Goal: Information Seeking & Learning: Compare options

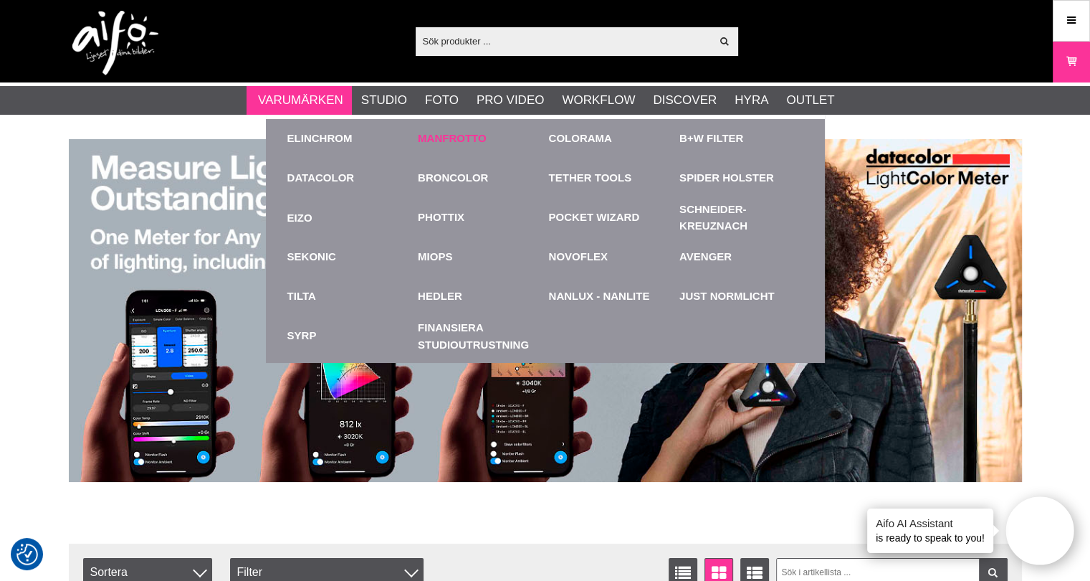
click at [483, 134] on link "Manfrotto" at bounding box center [452, 138] width 69 height 16
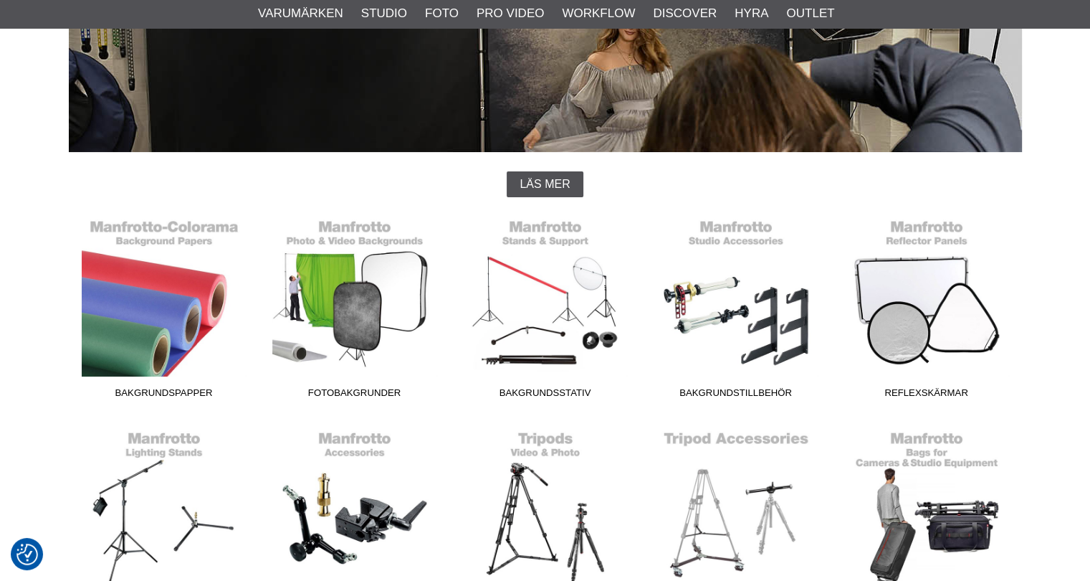
scroll to position [287, 0]
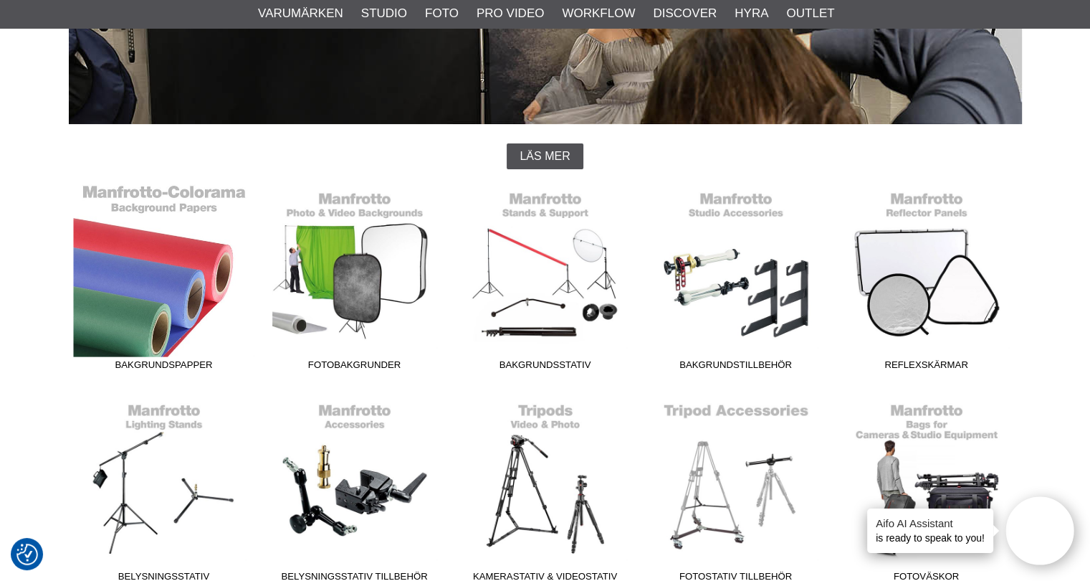
click at [120, 292] on link "Bakgrundspapper" at bounding box center [164, 281] width 191 height 194
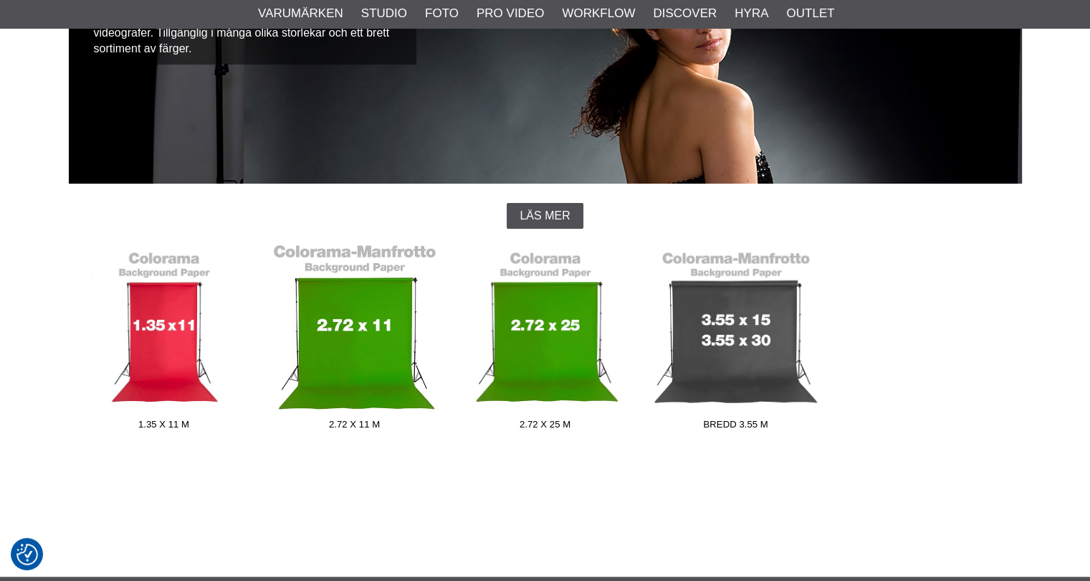
scroll to position [358, 0]
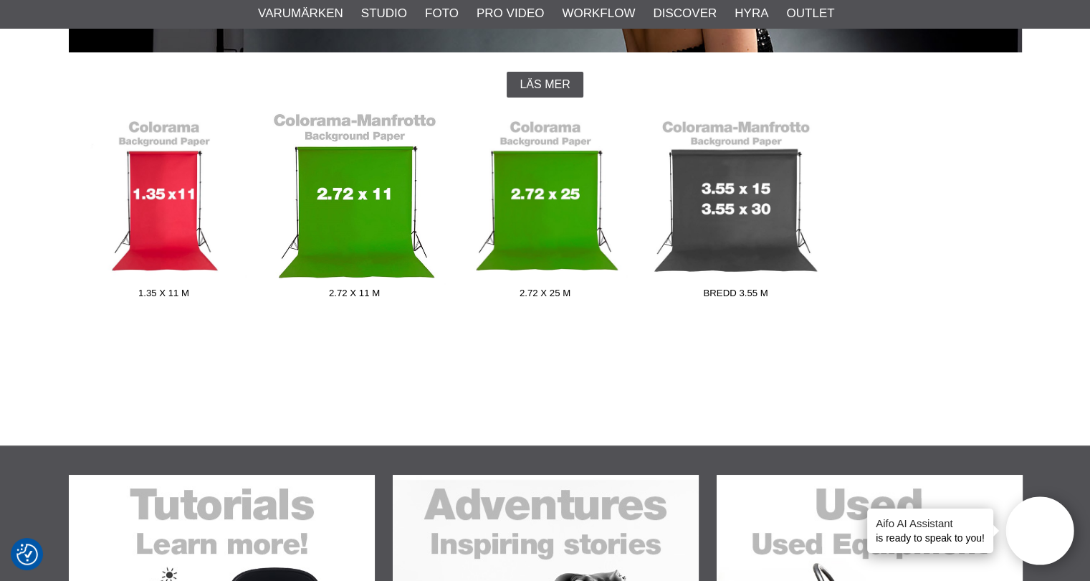
click at [344, 213] on link "2.72 x 11 m" at bounding box center [355, 209] width 191 height 194
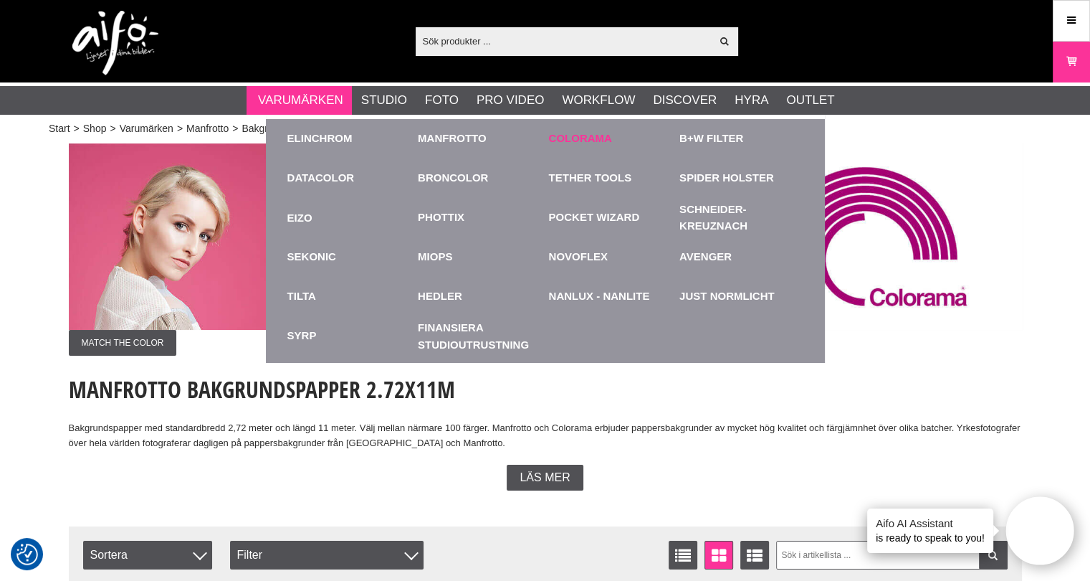
click at [570, 136] on link "Colorama" at bounding box center [580, 138] width 63 height 16
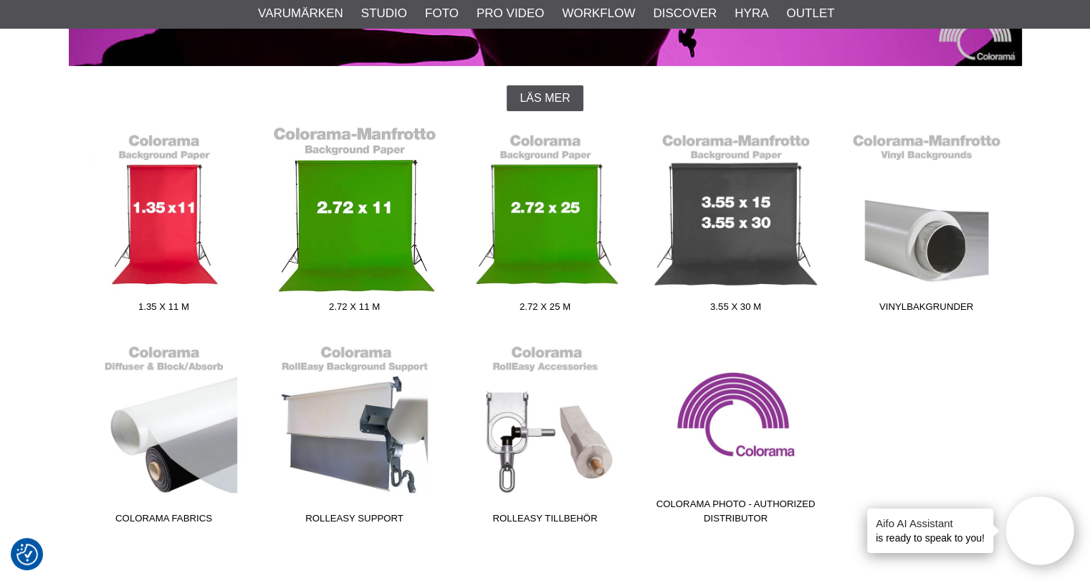
scroll to position [358, 0]
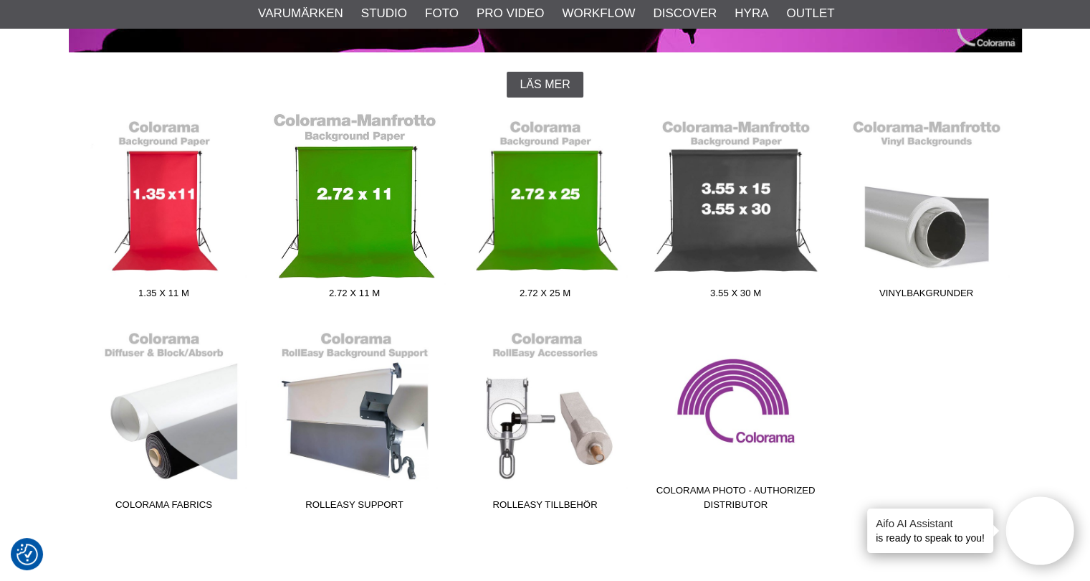
click at [344, 189] on link "2.72 x 11 m" at bounding box center [355, 209] width 191 height 194
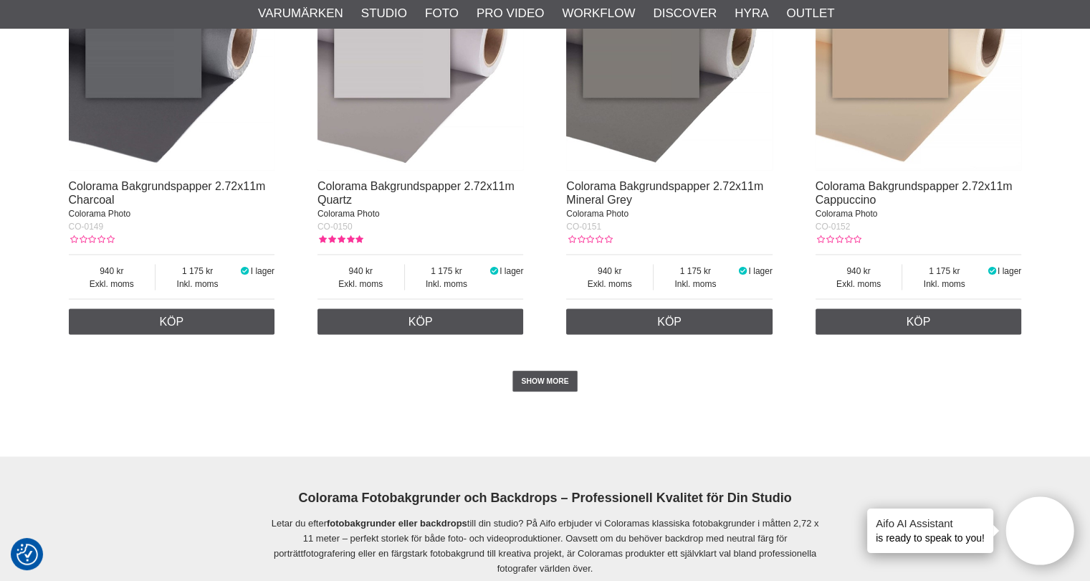
scroll to position [3154, 0]
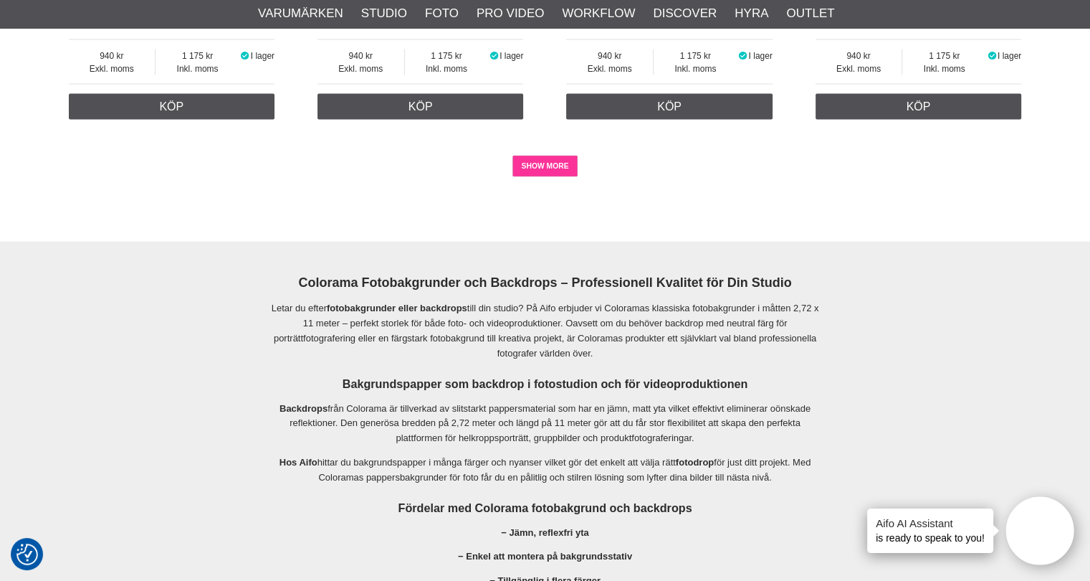
click at [546, 168] on link "SHOW MORE" at bounding box center [545, 167] width 65 height 22
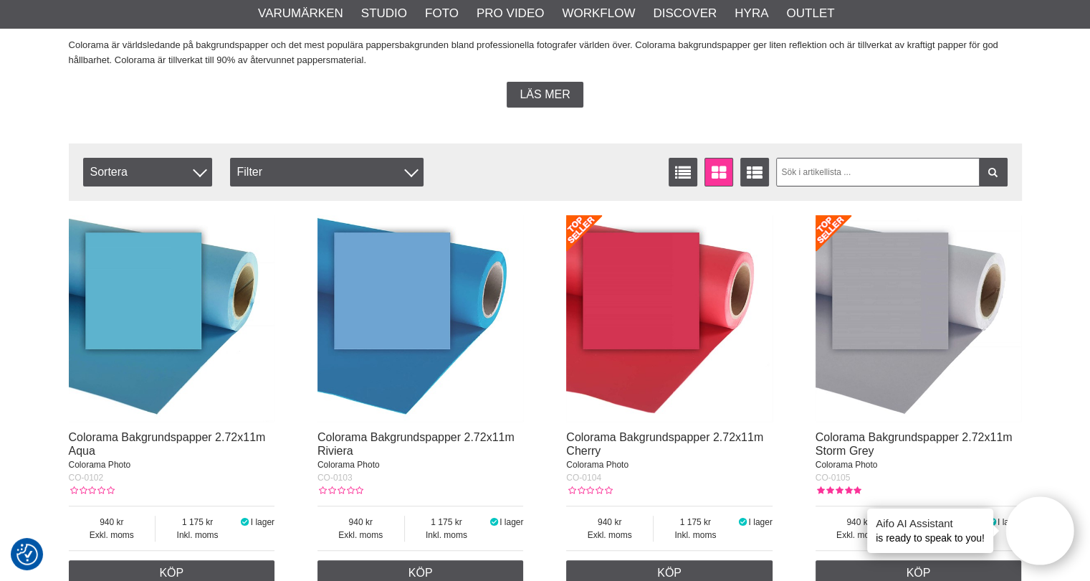
scroll to position [0, 0]
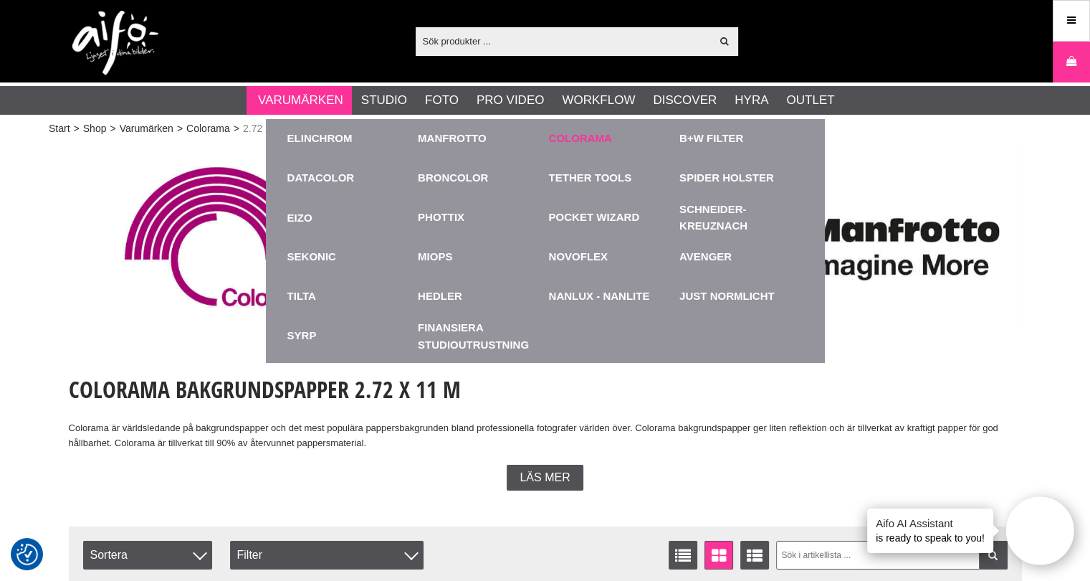
click at [584, 136] on link "Colorama" at bounding box center [580, 138] width 63 height 16
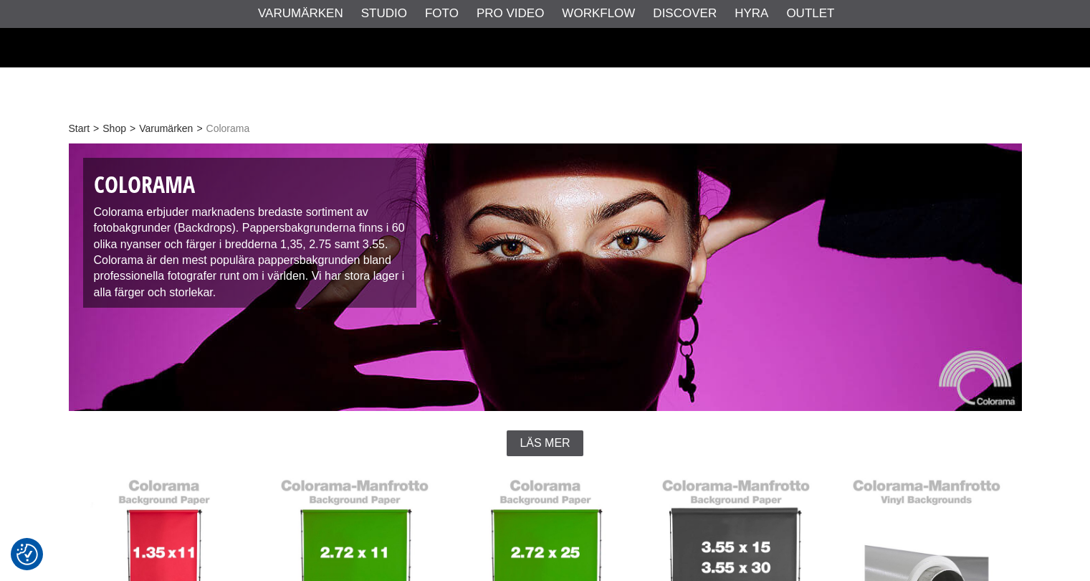
scroll to position [215, 0]
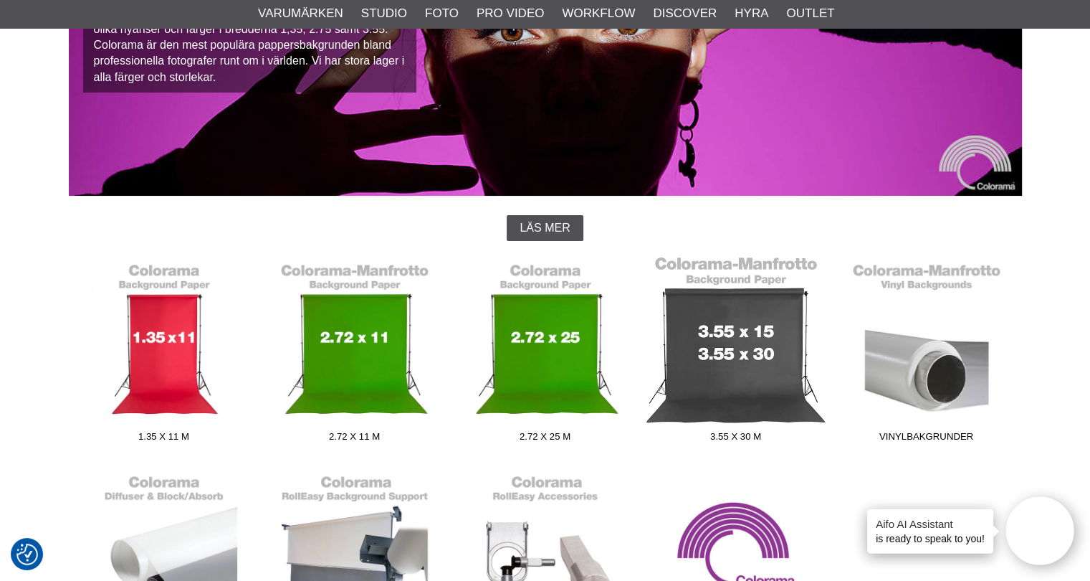
click at [739, 318] on link "3.55 x 30 m" at bounding box center [736, 352] width 191 height 194
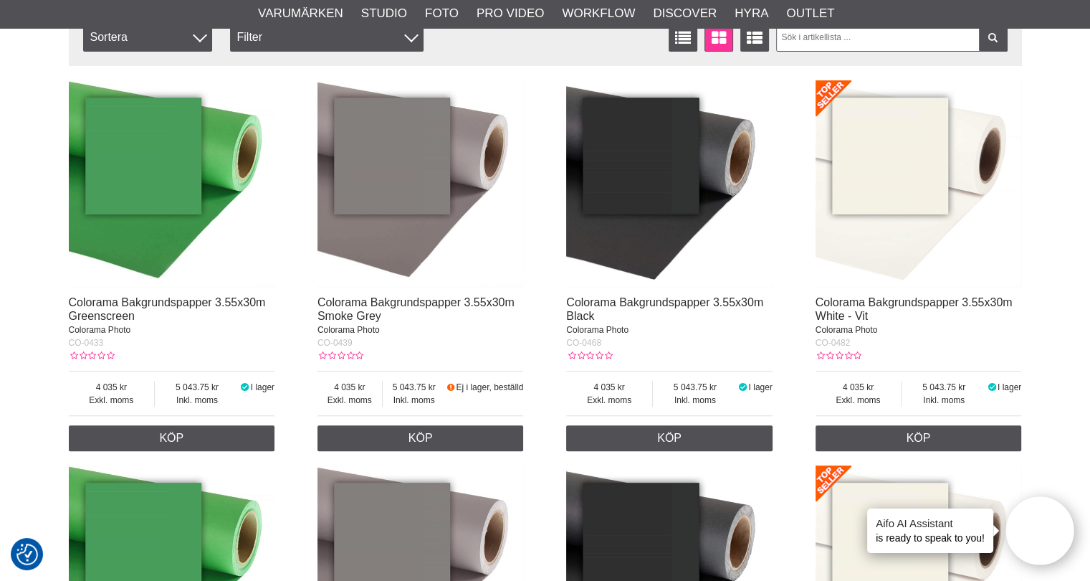
scroll to position [502, 0]
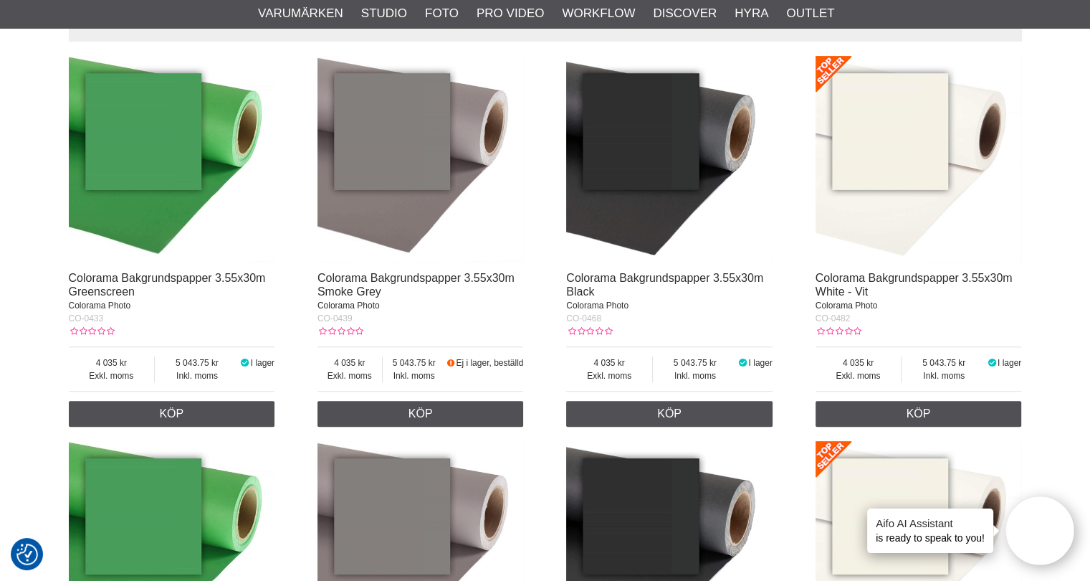
click at [892, 234] on img at bounding box center [919, 159] width 206 height 206
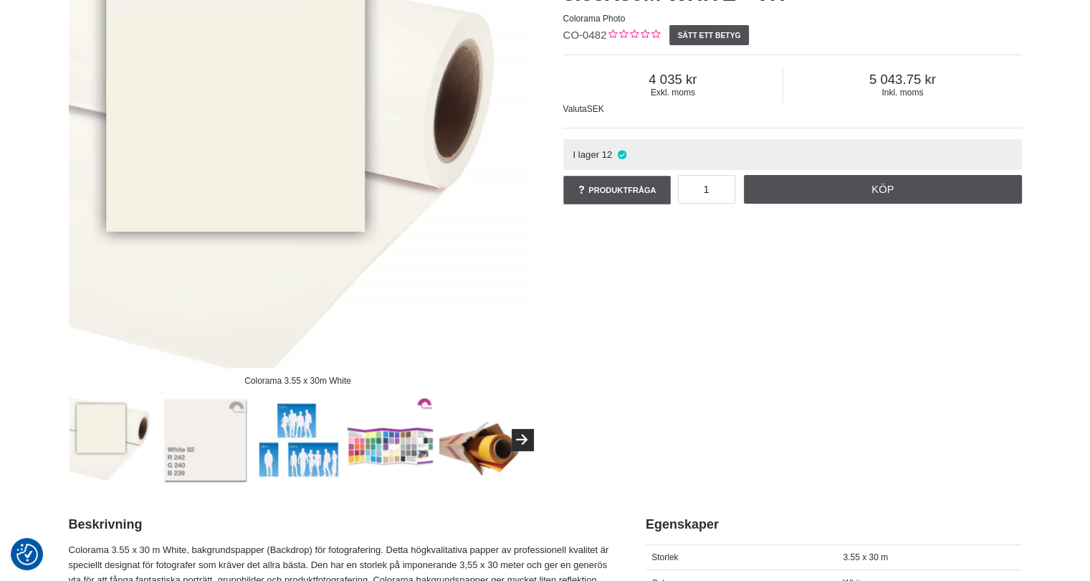
scroll to position [287, 0]
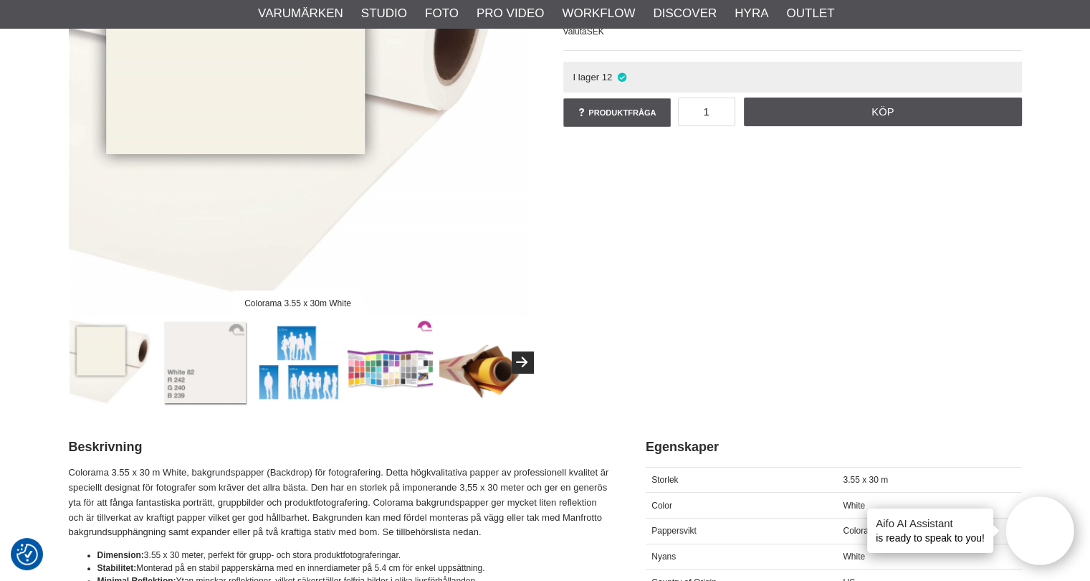
click at [229, 374] on img at bounding box center [205, 362] width 87 height 87
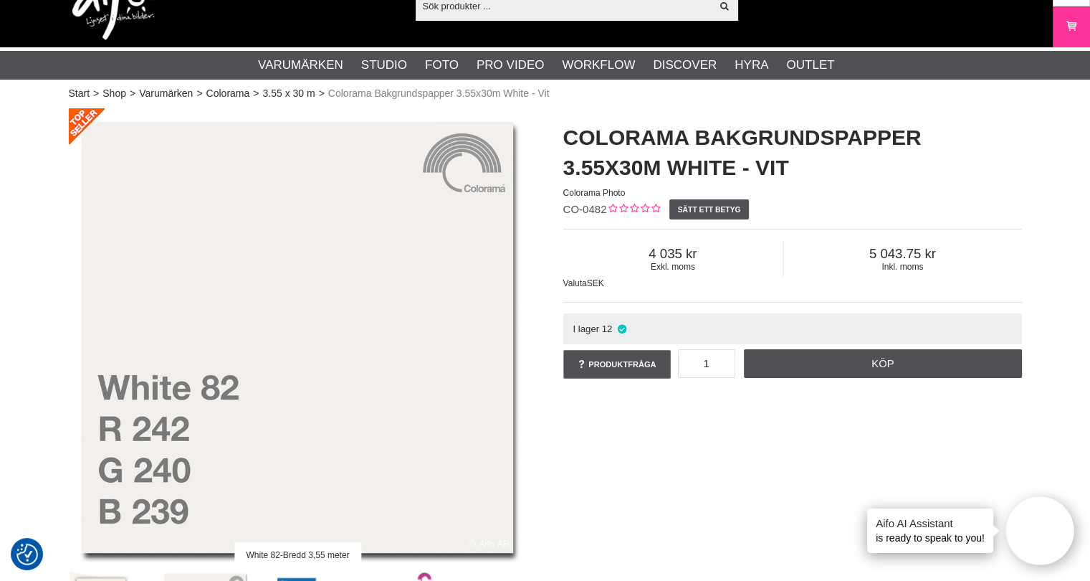
scroll to position [0, 0]
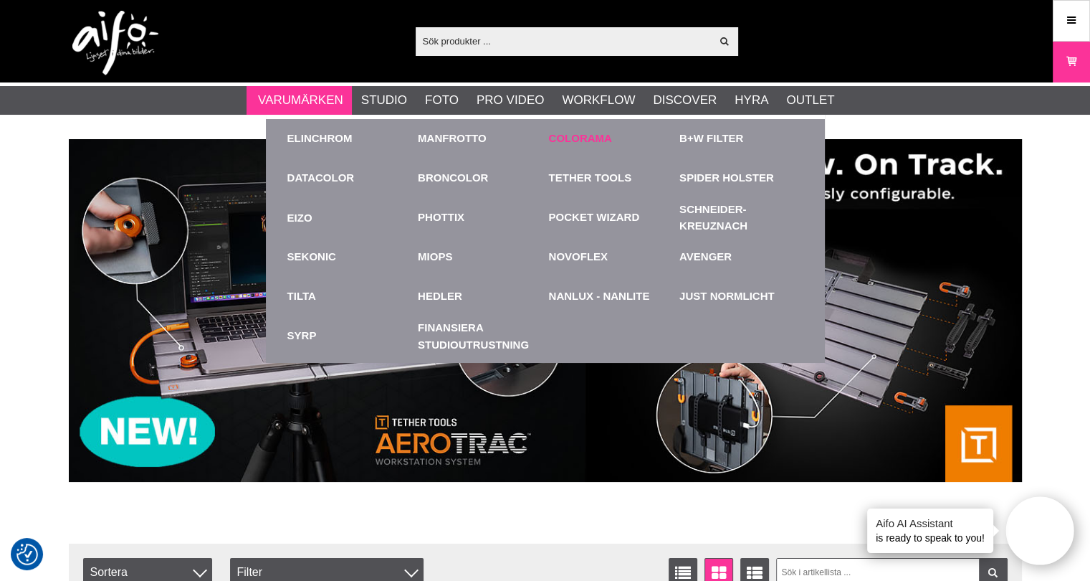
click at [573, 138] on link "Colorama" at bounding box center [580, 138] width 63 height 16
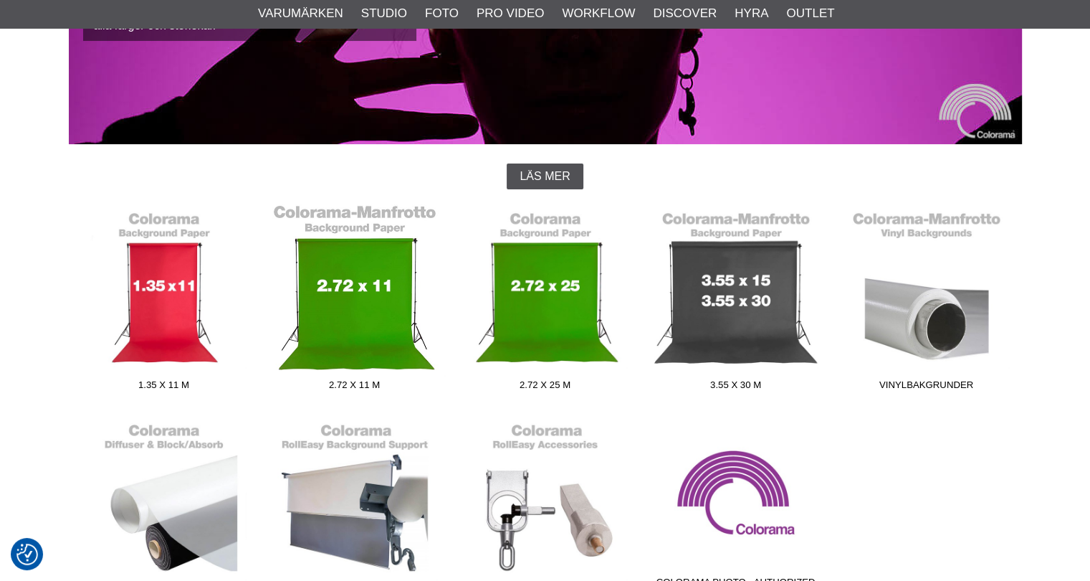
scroll to position [287, 0]
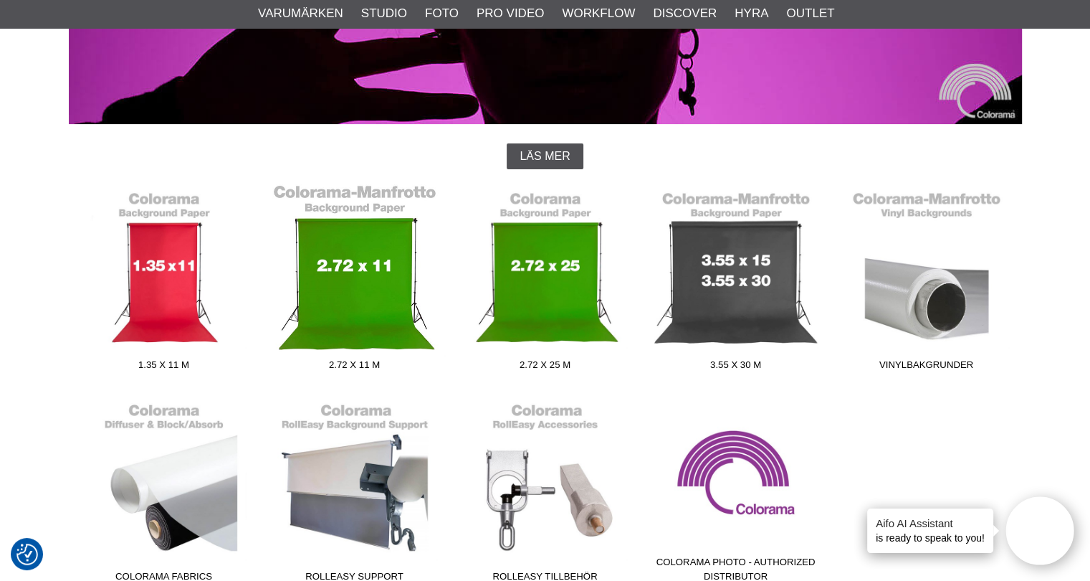
click at [369, 303] on link "2.72 x 11 m" at bounding box center [355, 281] width 191 height 194
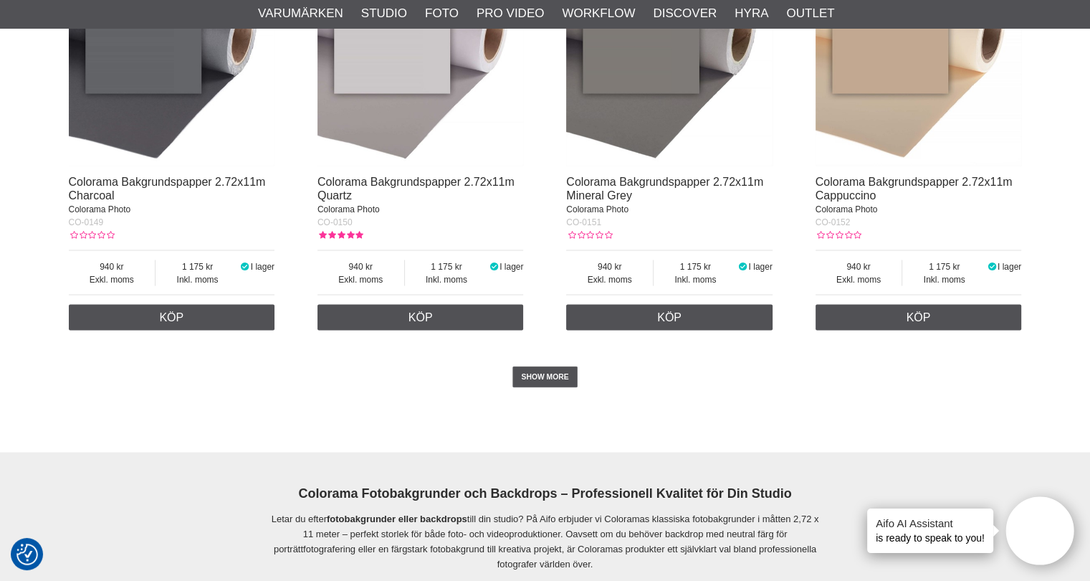
scroll to position [2939, 0]
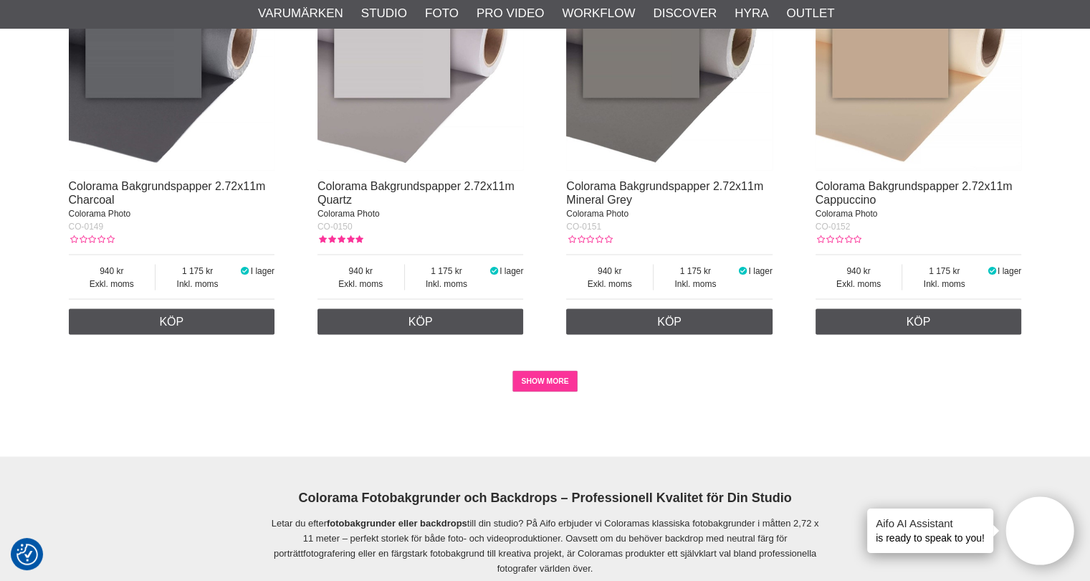
click at [561, 389] on link "SHOW MORE" at bounding box center [545, 382] width 65 height 22
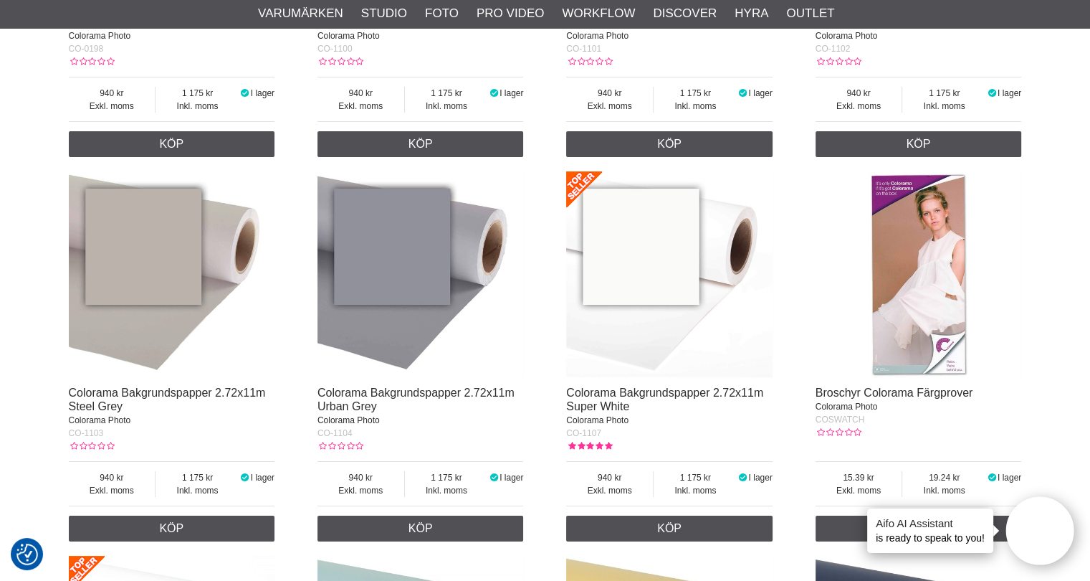
scroll to position [5448, 0]
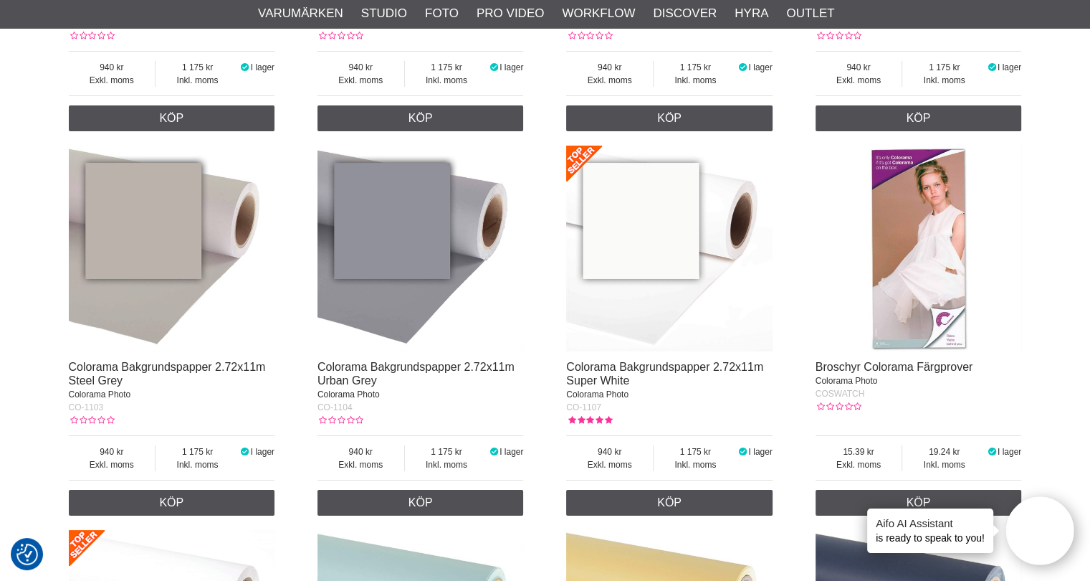
click at [631, 352] on img at bounding box center [669, 249] width 206 height 206
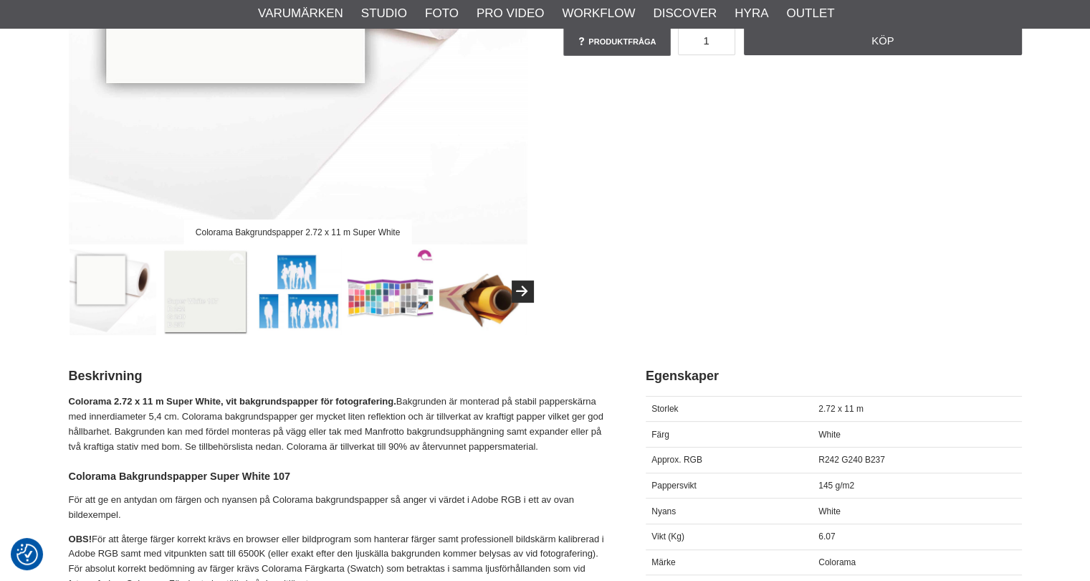
scroll to position [358, 0]
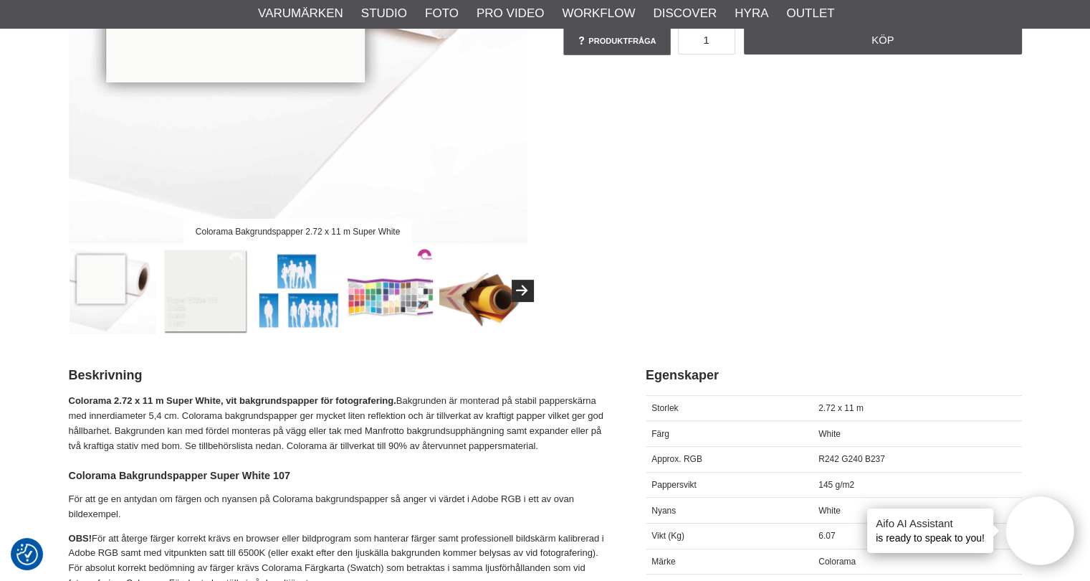
click at [212, 287] on img at bounding box center [205, 290] width 87 height 87
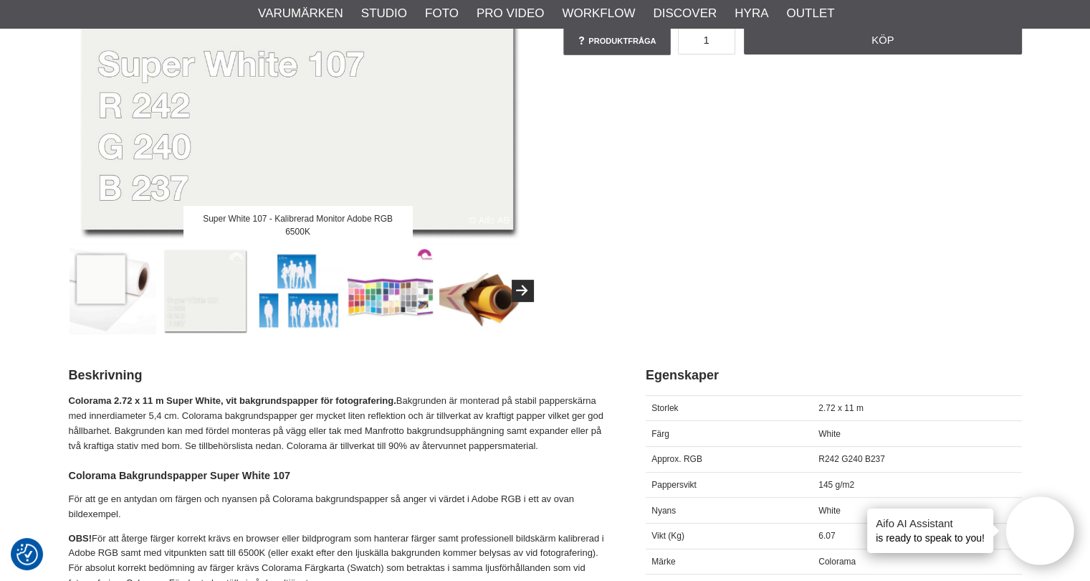
click at [570, 161] on div "Super White 107 - Kalibrerad Monitor Adobe RGB 6500K Colorama Bakgrundspapper 2…" at bounding box center [545, 59] width 989 height 549
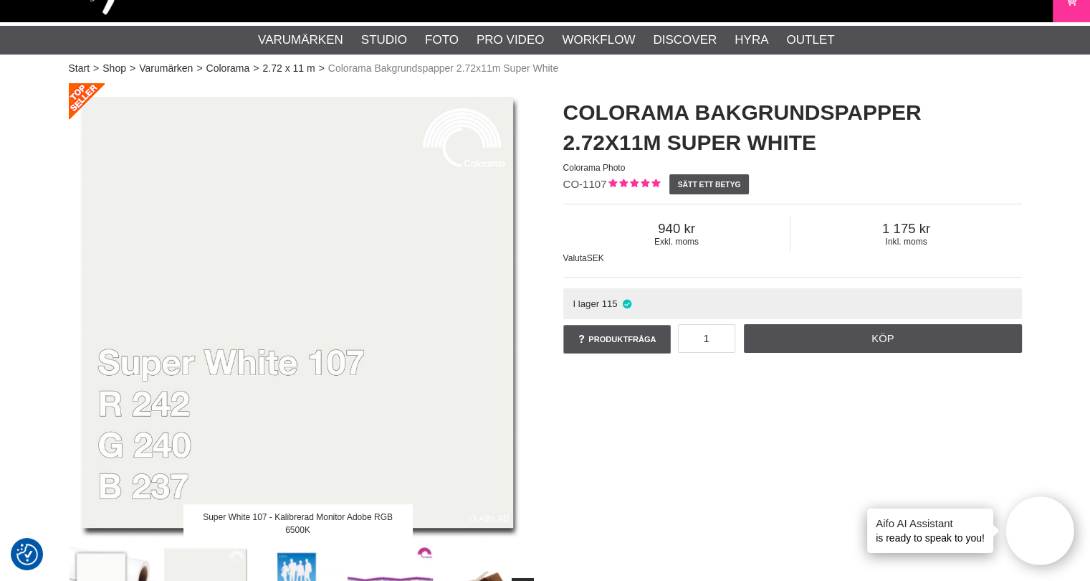
scroll to position [0, 0]
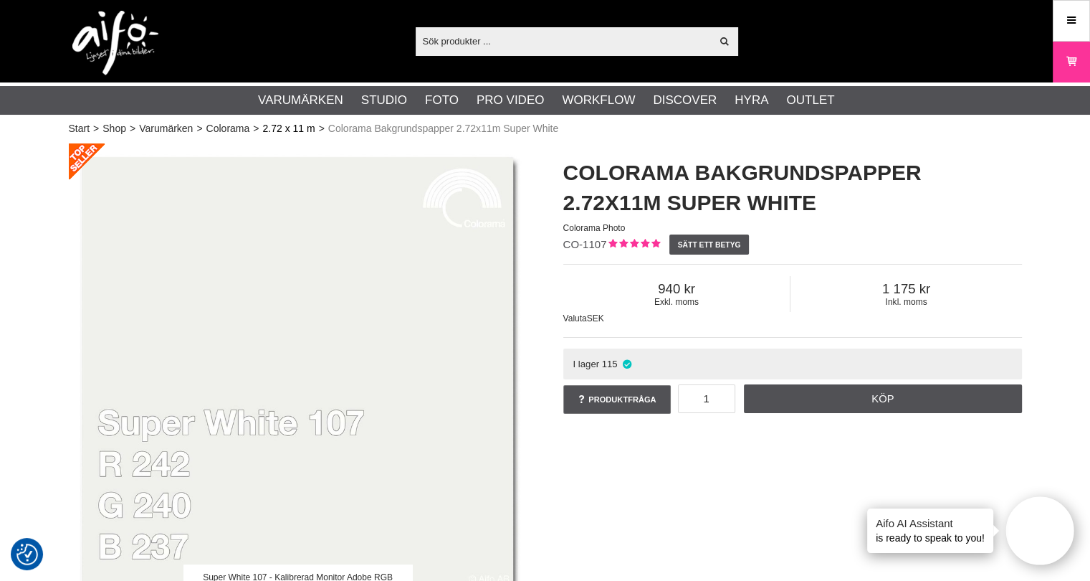
click at [280, 127] on link "2.72 x 11 m" at bounding box center [288, 128] width 52 height 15
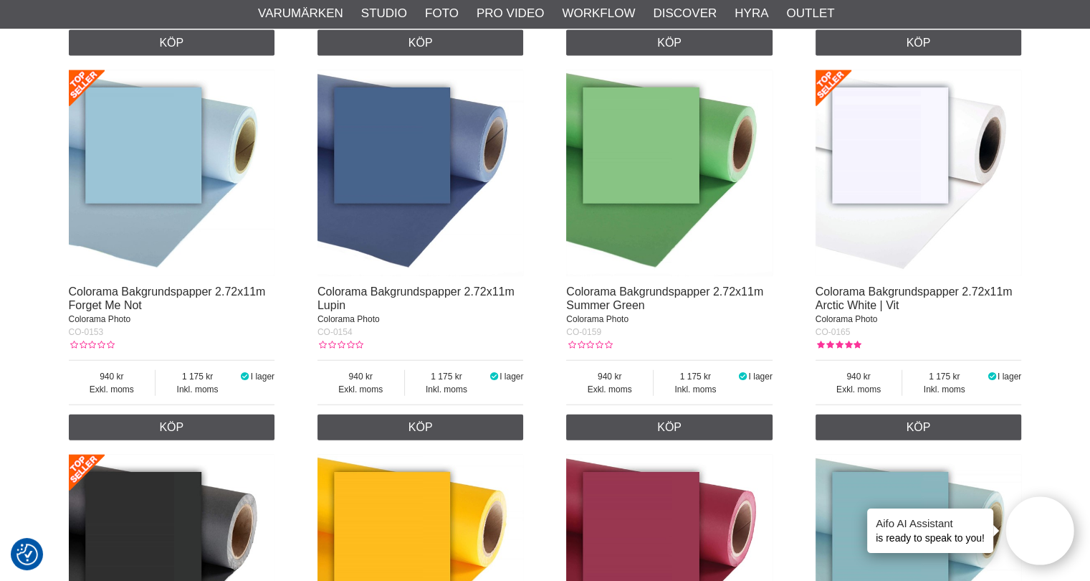
scroll to position [3369, 0]
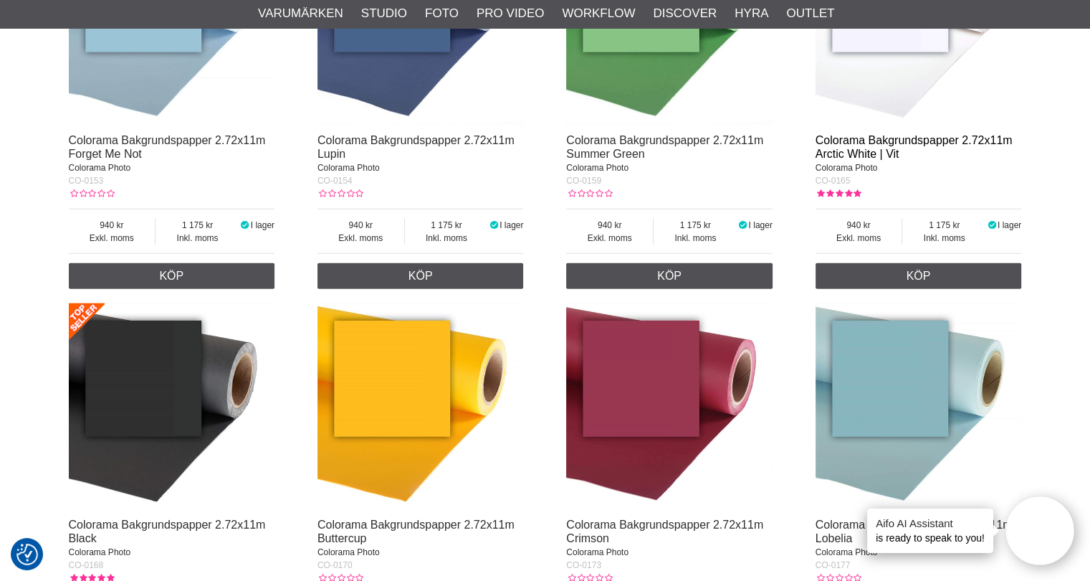
click at [845, 146] on link "Colorama Bakgrundspapper 2.72x11m Arctic White | Vit" at bounding box center [914, 147] width 197 height 26
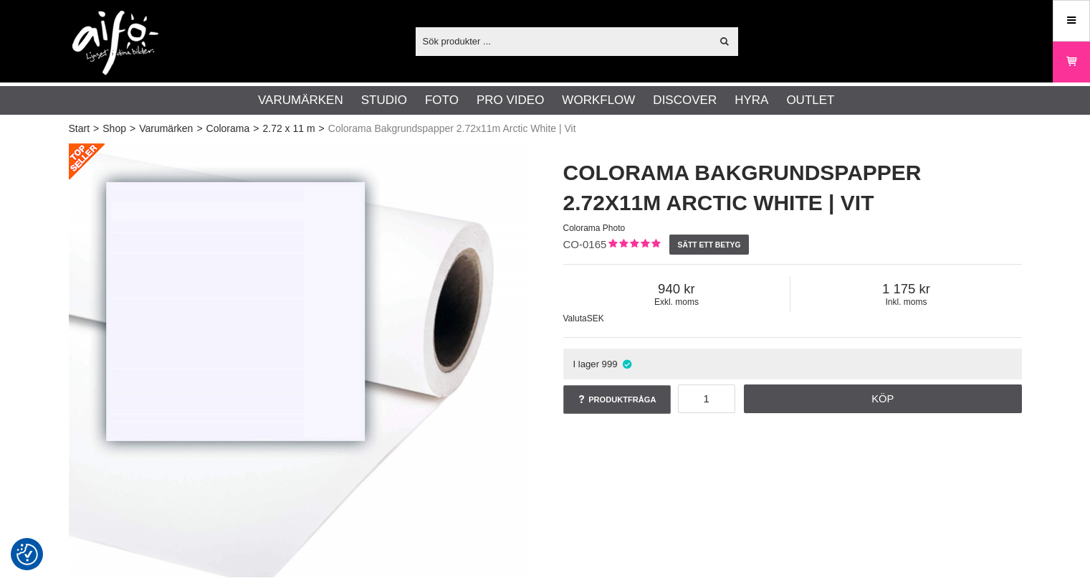
scroll to position [430, 0]
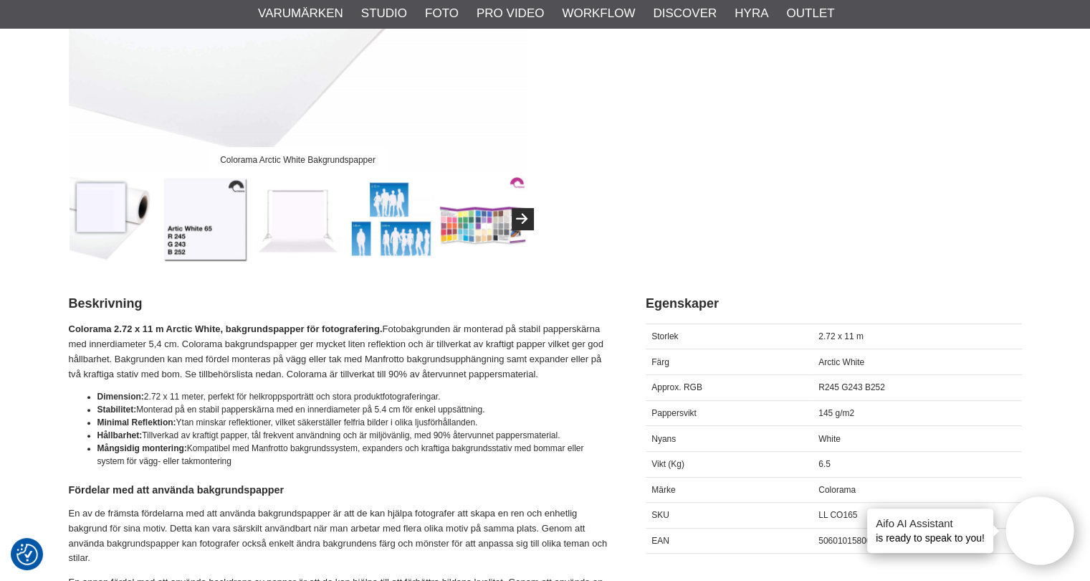
click at [218, 239] on img at bounding box center [205, 219] width 87 height 87
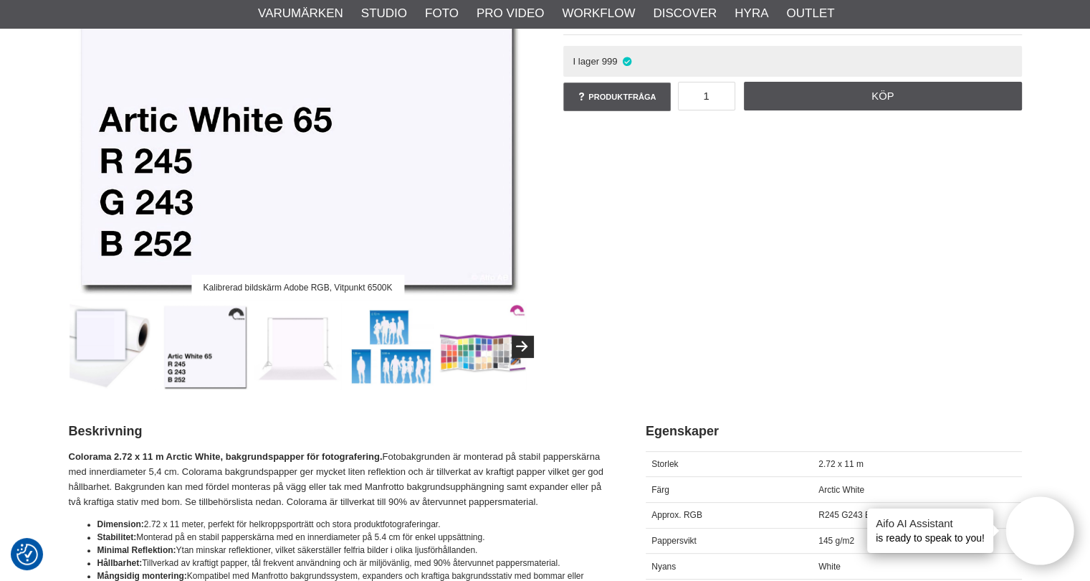
scroll to position [287, 0]
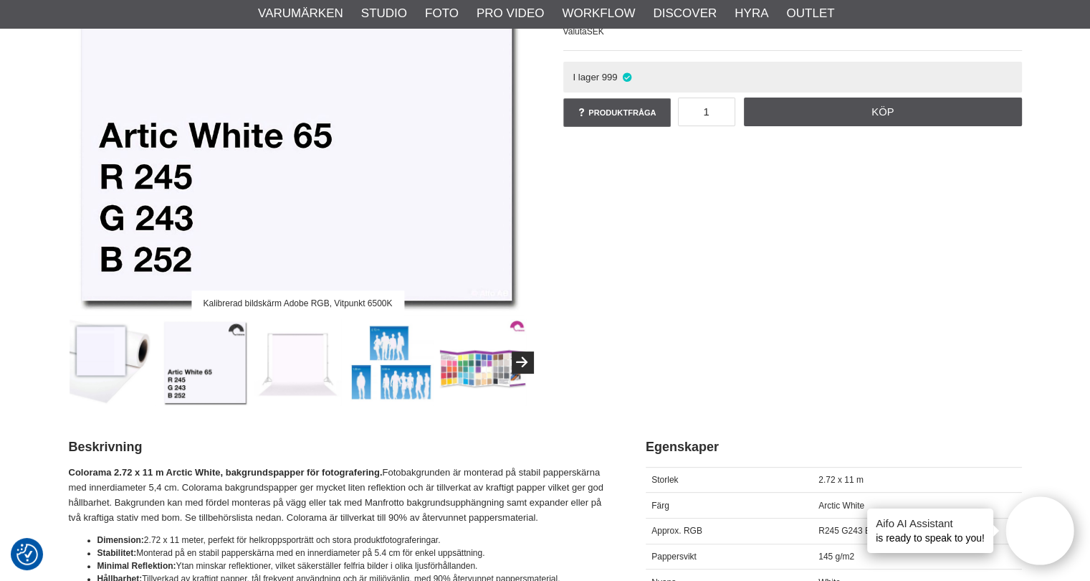
click at [672, 210] on div "Kalibrerad bildskärm Adobe RGB, Vitpunkt 6500K Colorama Bakgrundspapper 2.72x11…" at bounding box center [545, 131] width 989 height 549
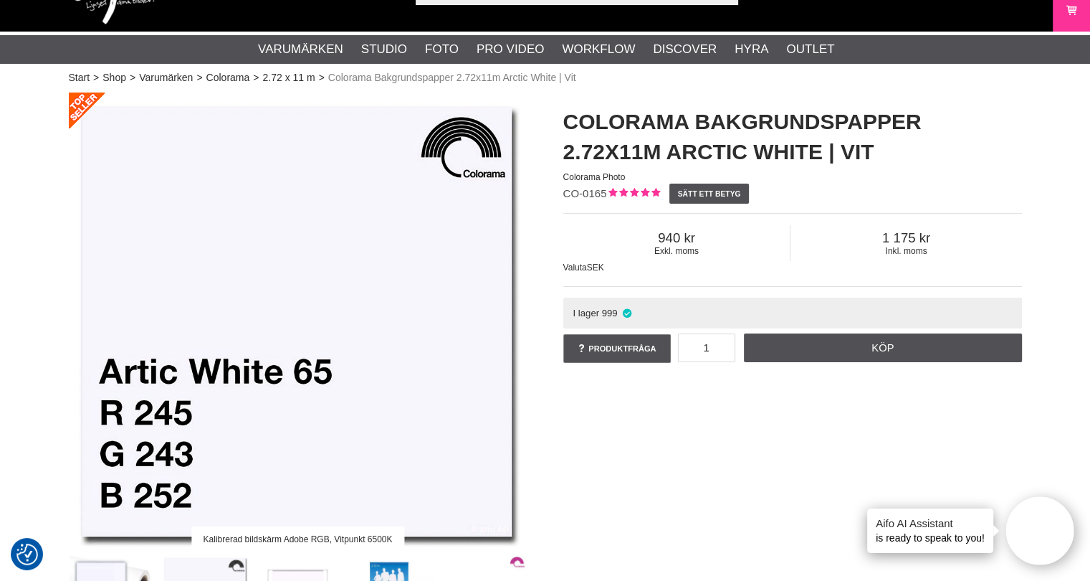
scroll to position [0, 0]
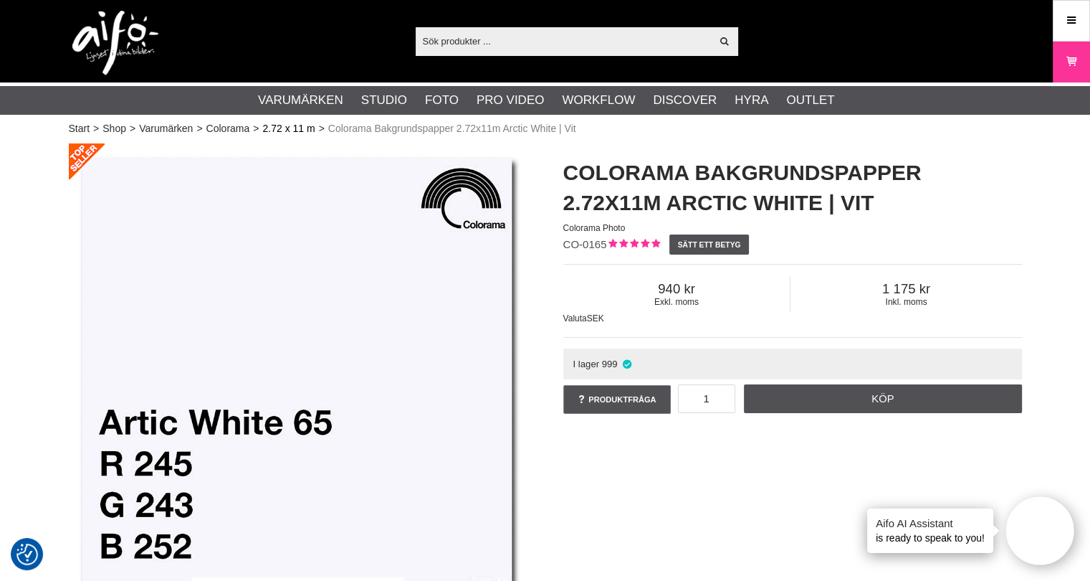
click at [277, 125] on link "2.72 x 11 m" at bounding box center [288, 128] width 52 height 15
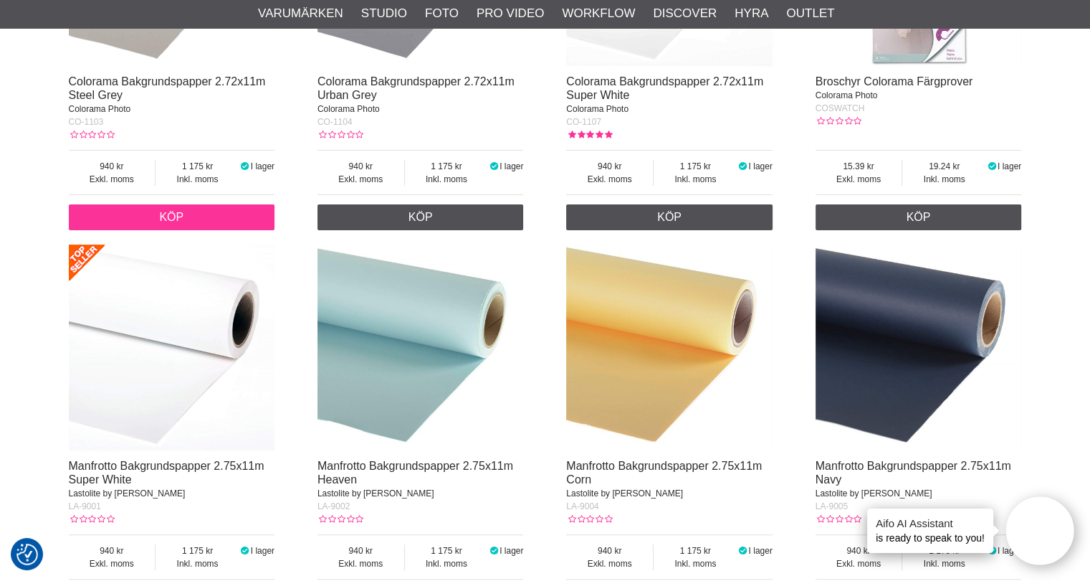
scroll to position [5807, 0]
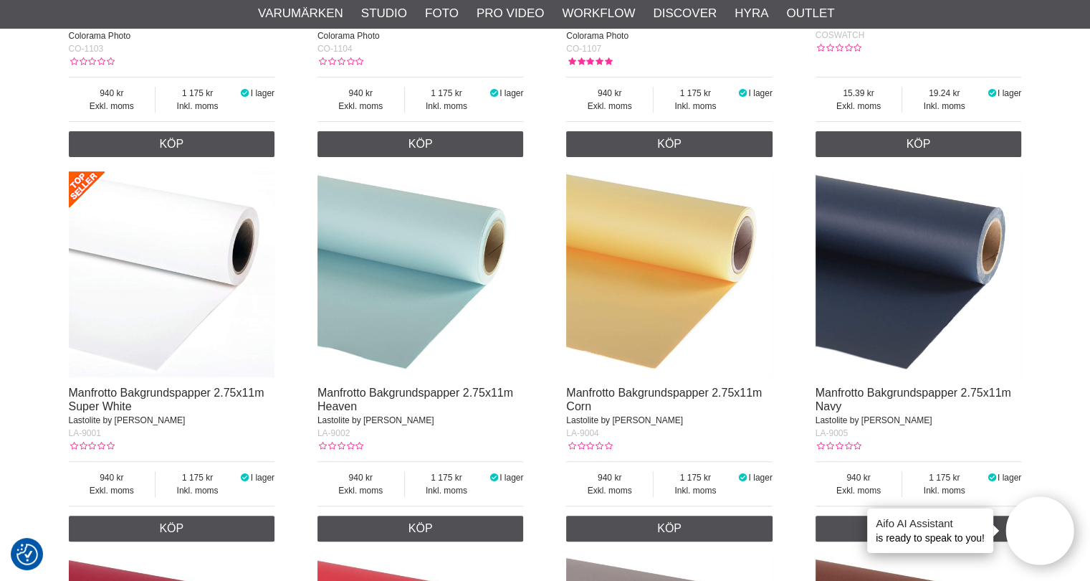
click at [150, 247] on img at bounding box center [172, 274] width 206 height 206
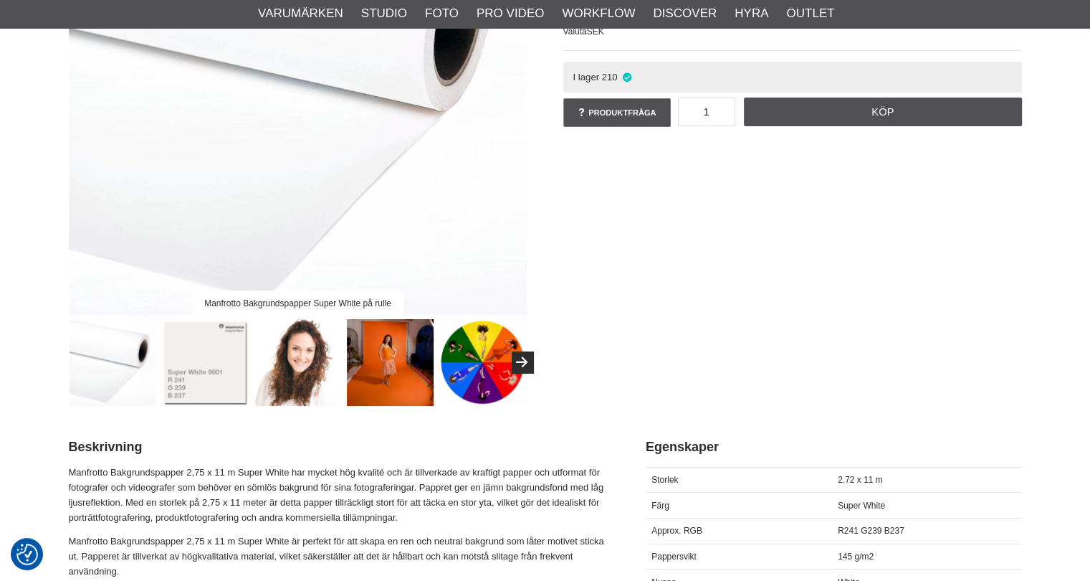
scroll to position [287, 0]
click at [228, 379] on img at bounding box center [205, 362] width 87 height 87
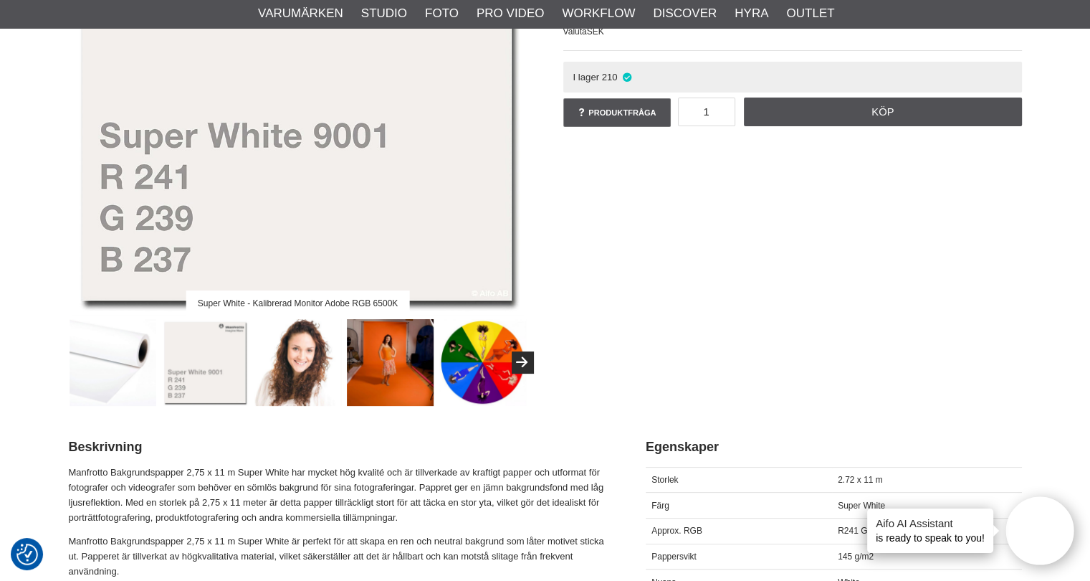
click at [758, 303] on div "Super White - Kalibrerad Monitor Adobe RGB 6500K Manfrotto Bakgrundspapper 2.75…" at bounding box center [545, 131] width 989 height 549
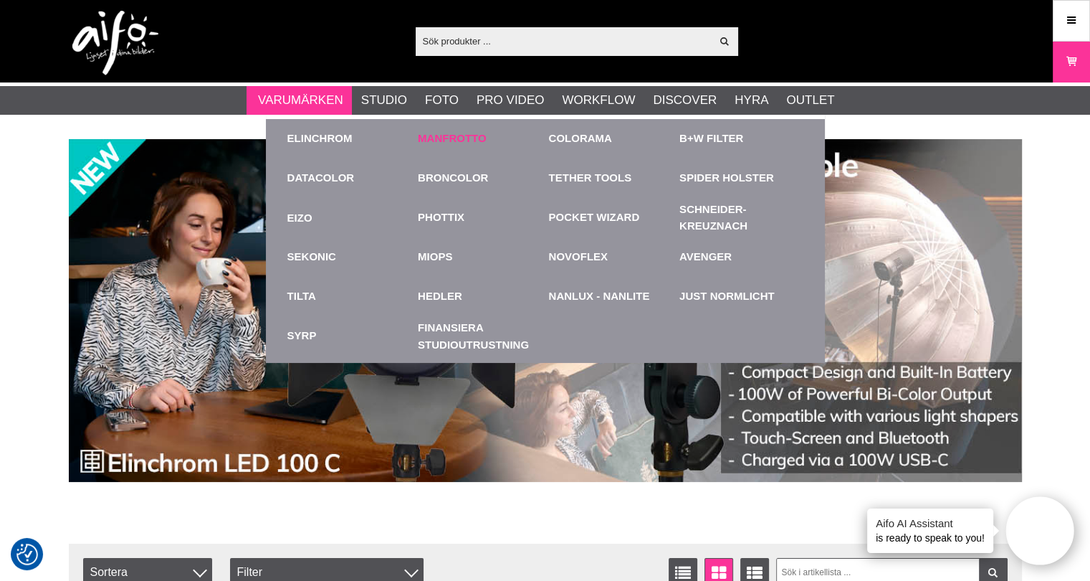
click at [450, 137] on link "Manfrotto" at bounding box center [452, 138] width 69 height 16
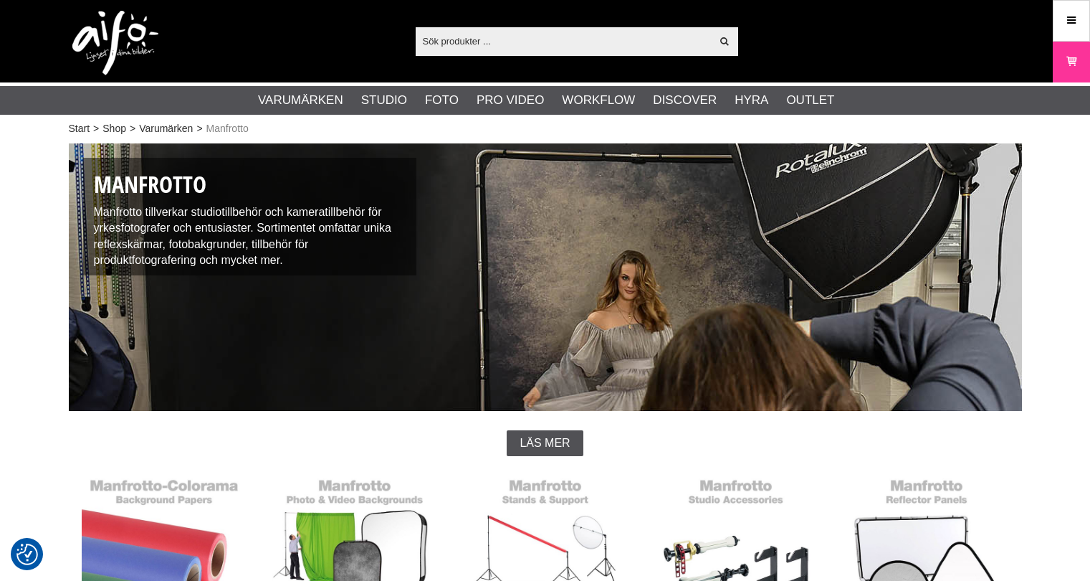
scroll to position [358, 0]
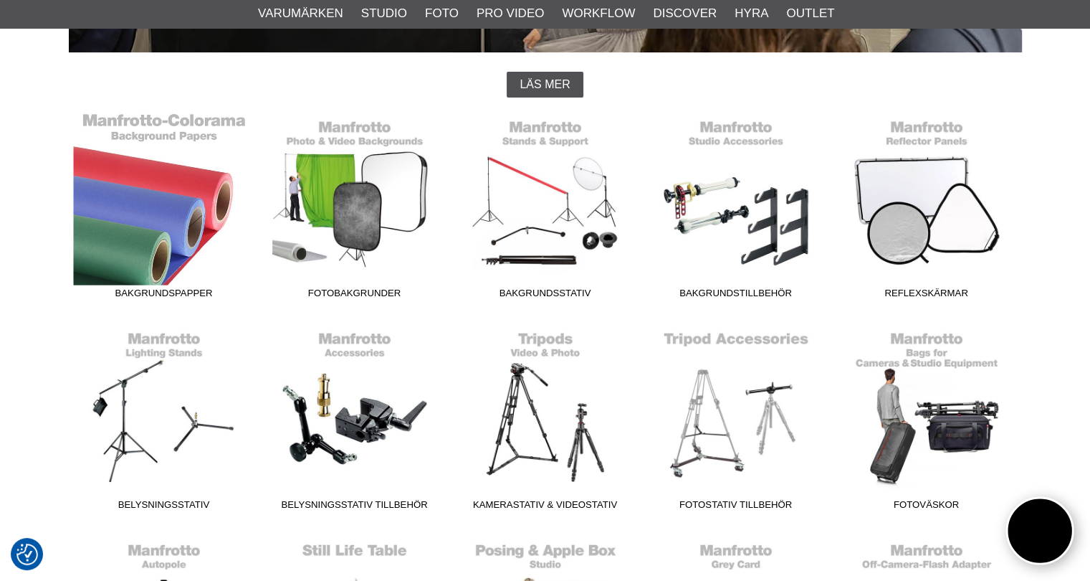
click at [136, 233] on link "Bakgrundspapper" at bounding box center [164, 209] width 191 height 194
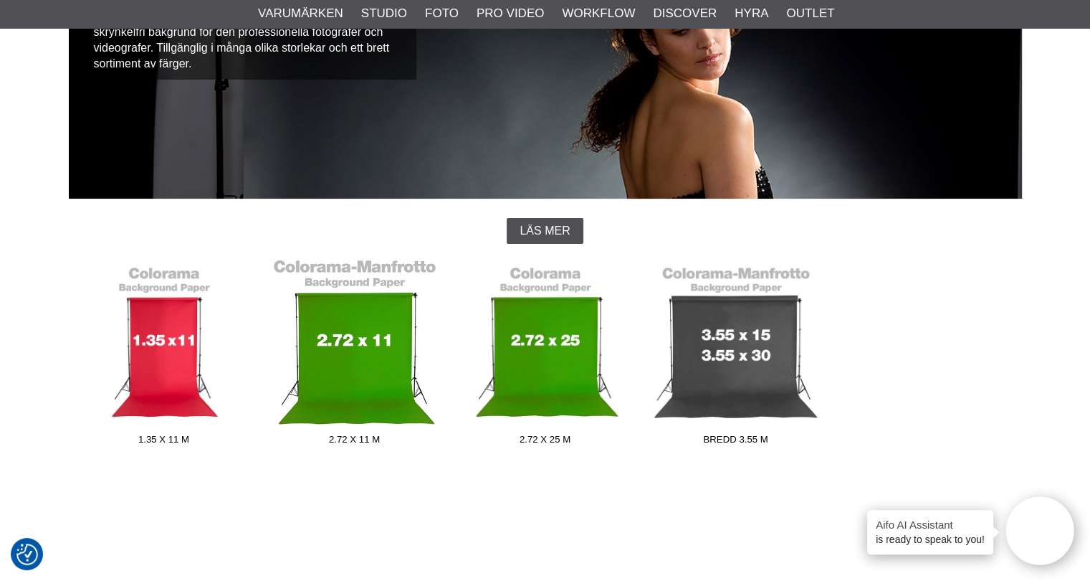
scroll to position [215, 0]
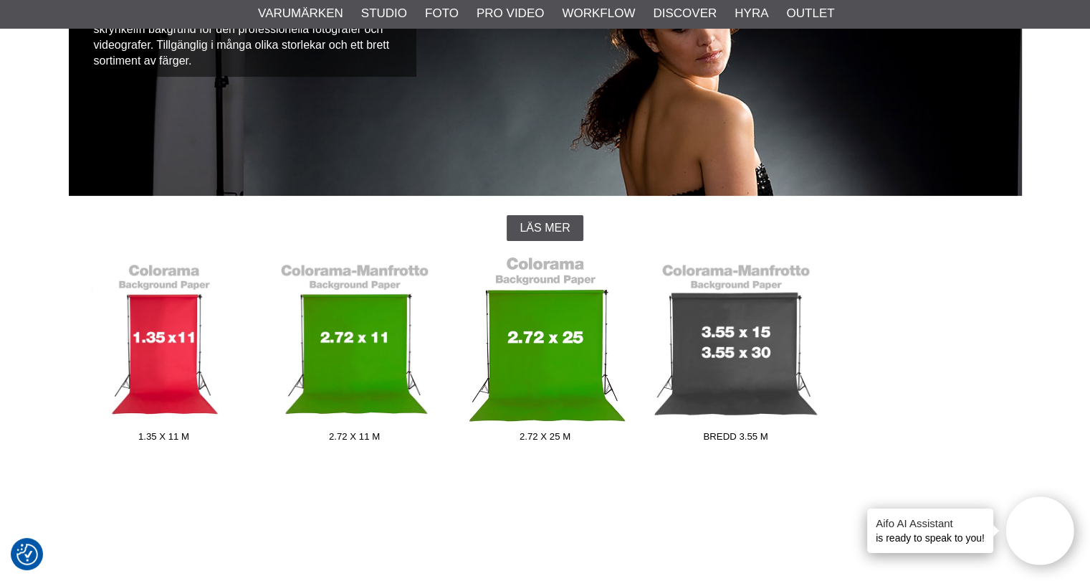
click at [563, 350] on link "2.72 x 25 m" at bounding box center [545, 352] width 191 height 194
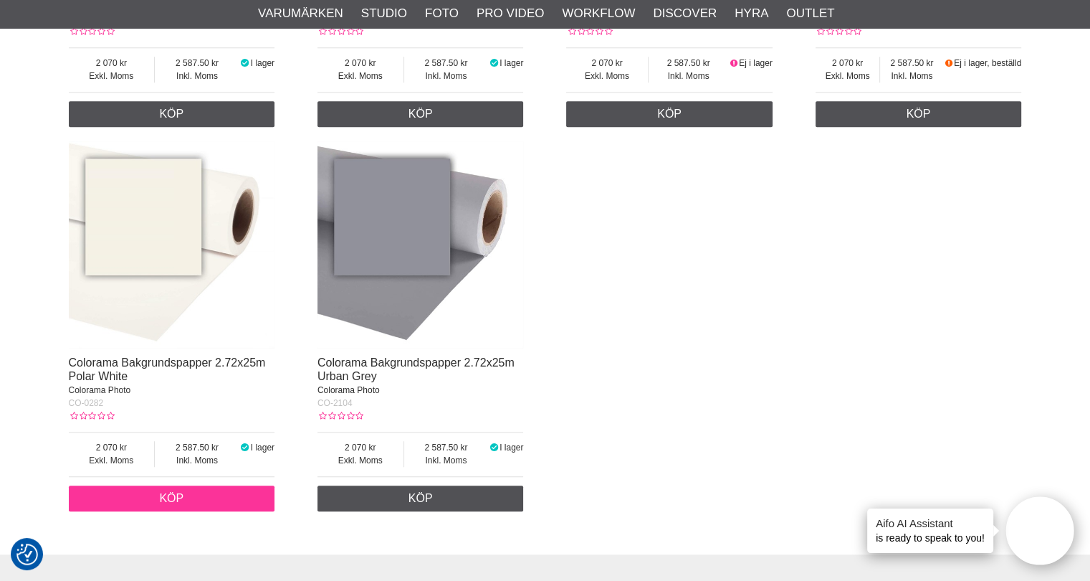
scroll to position [1004, 0]
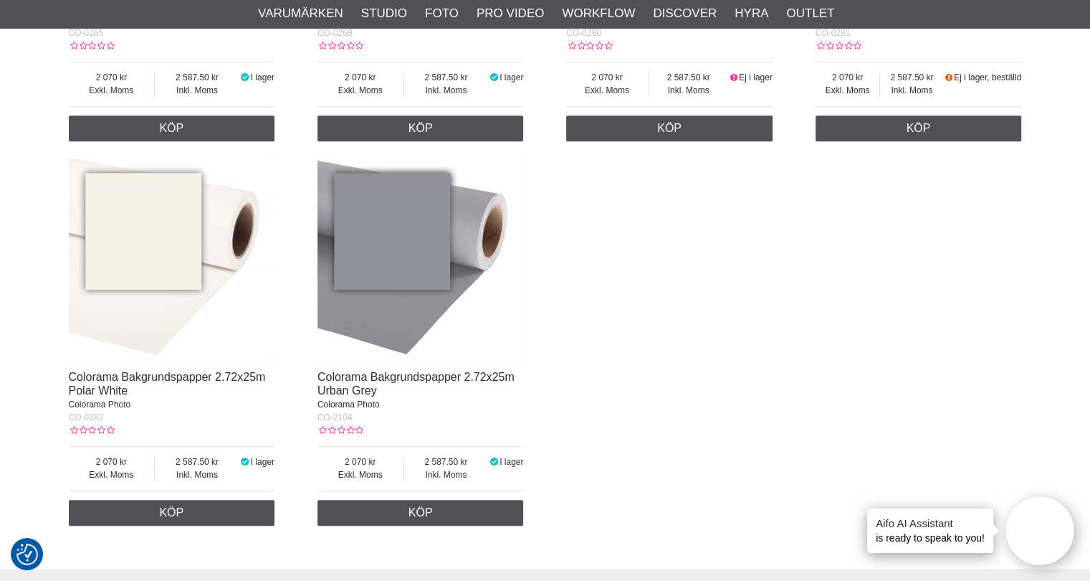
click at [174, 258] on img at bounding box center [172, 259] width 206 height 206
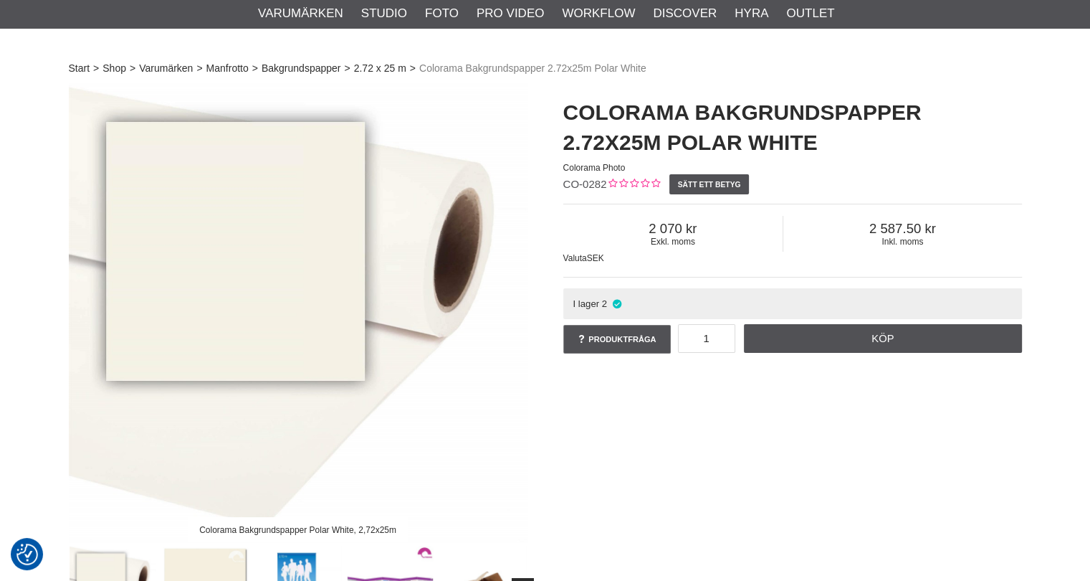
scroll to position [287, 0]
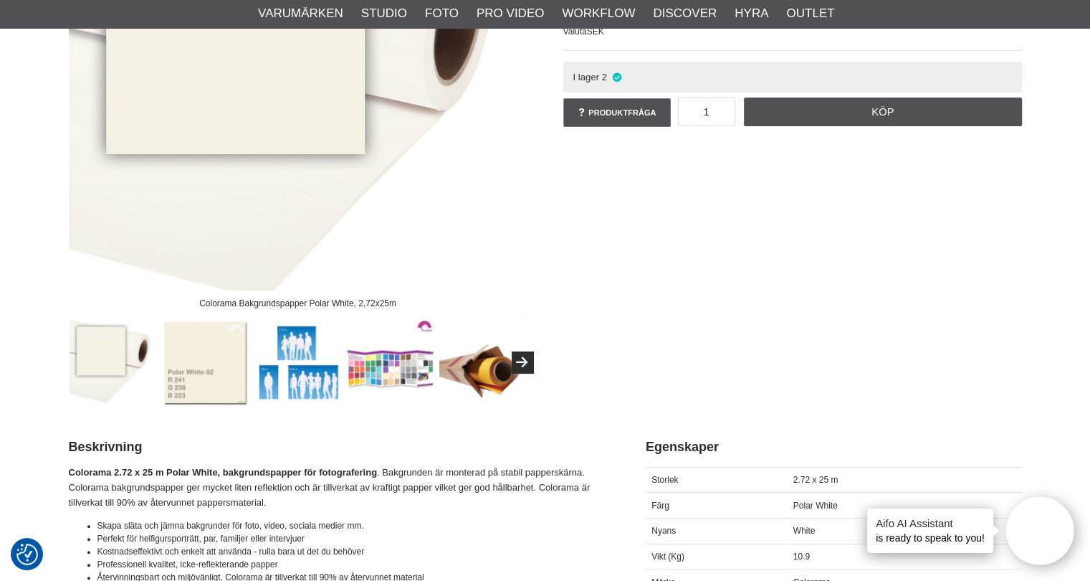
click at [211, 389] on img at bounding box center [205, 362] width 87 height 87
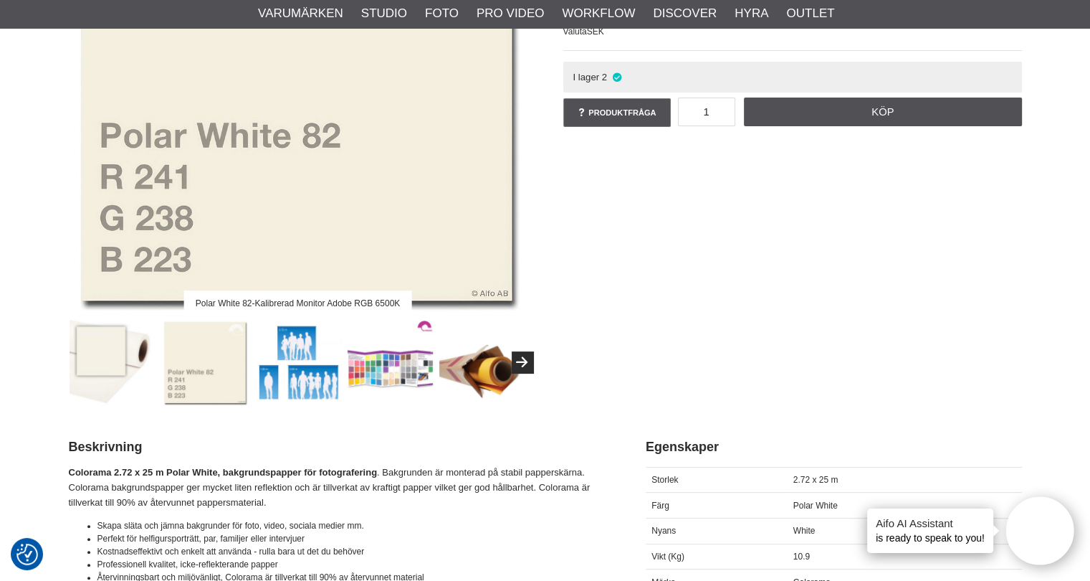
click at [585, 292] on div "Polar White 82-Kalibrerad Monitor Adobe RGB 6500K Colorama Bakgrundspapper 2.72…" at bounding box center [545, 131] width 989 height 549
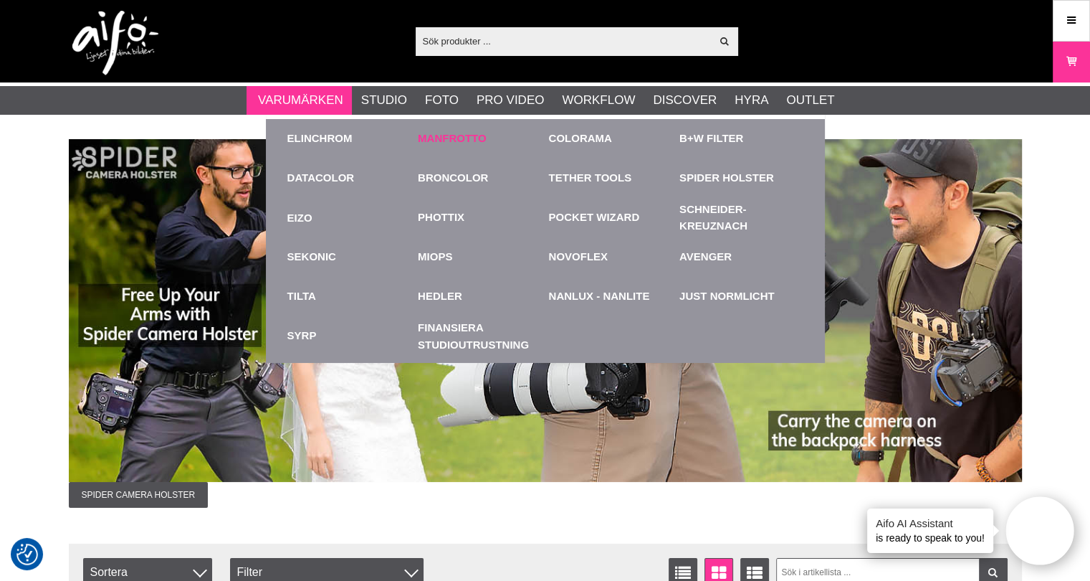
click at [473, 128] on div "Manfrotto" at bounding box center [480, 138] width 124 height 39
click at [472, 136] on link "Manfrotto" at bounding box center [452, 138] width 69 height 16
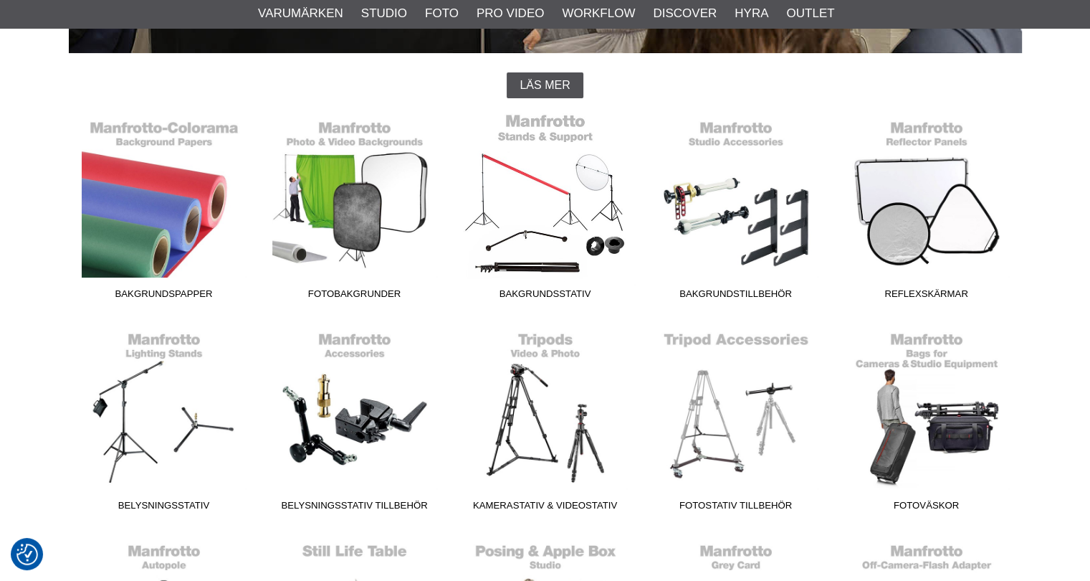
scroll to position [358, 0]
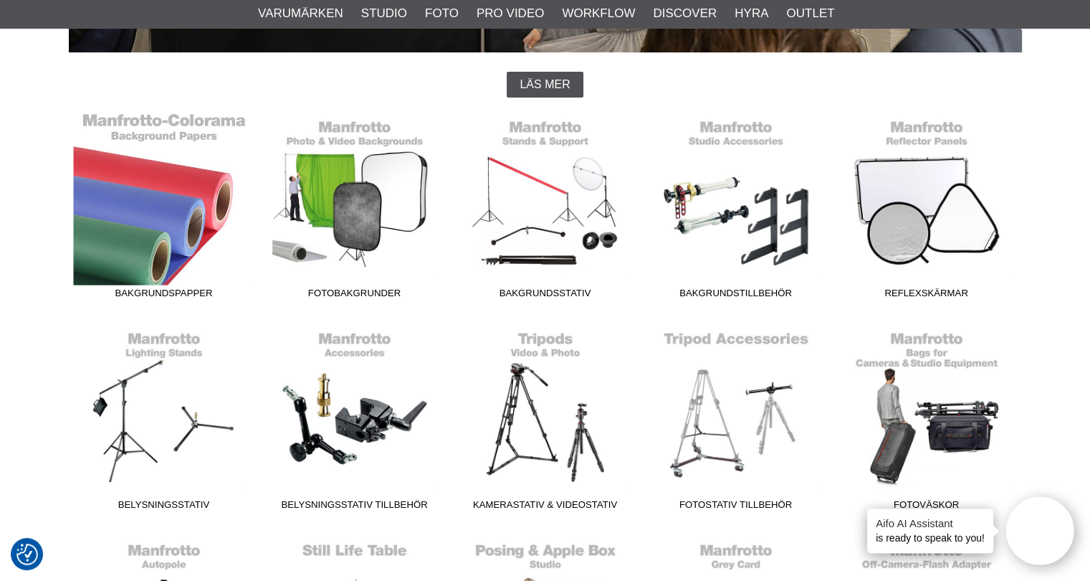
click at [189, 191] on link "Bakgrundspapper" at bounding box center [164, 209] width 191 height 194
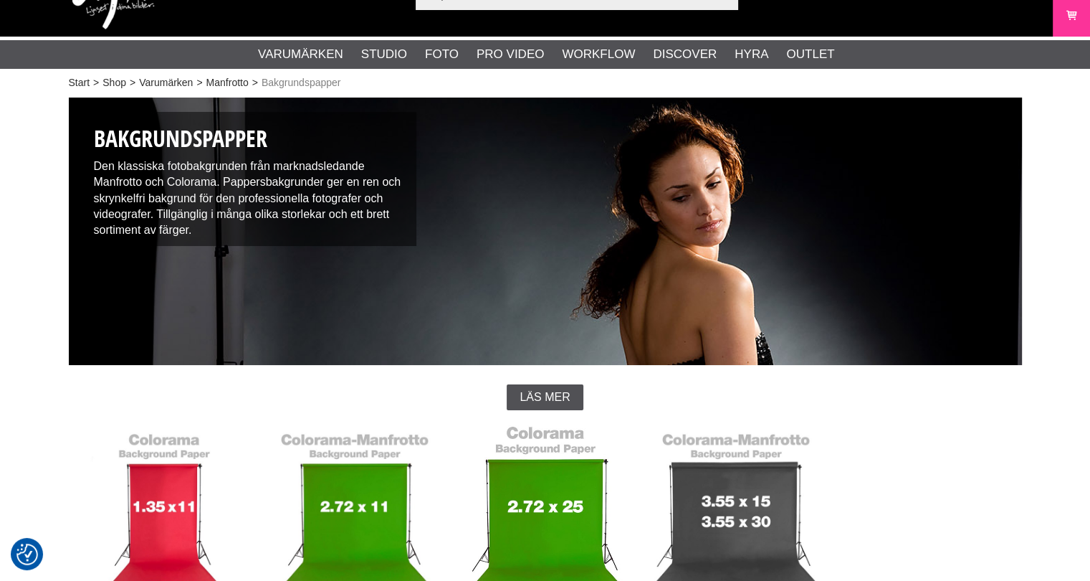
scroll to position [358, 0]
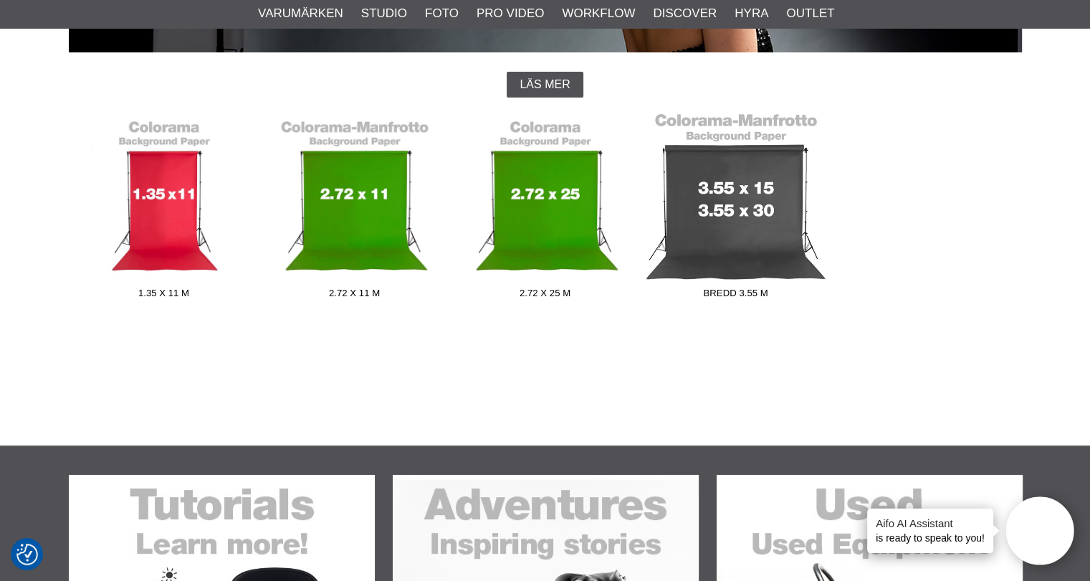
click at [738, 236] on link "Bredd 3.55 m" at bounding box center [736, 209] width 191 height 194
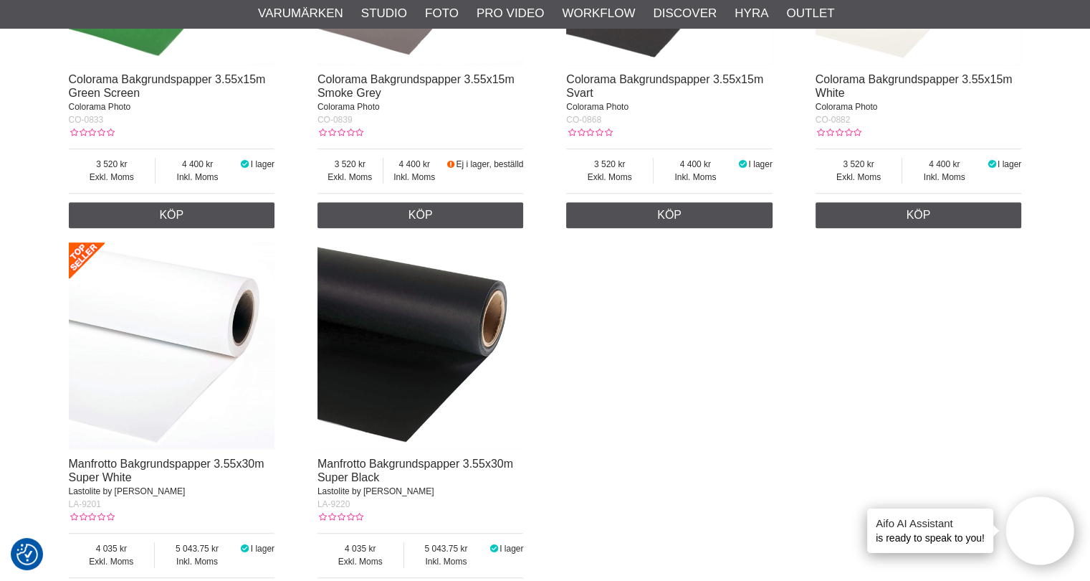
scroll to position [1004, 0]
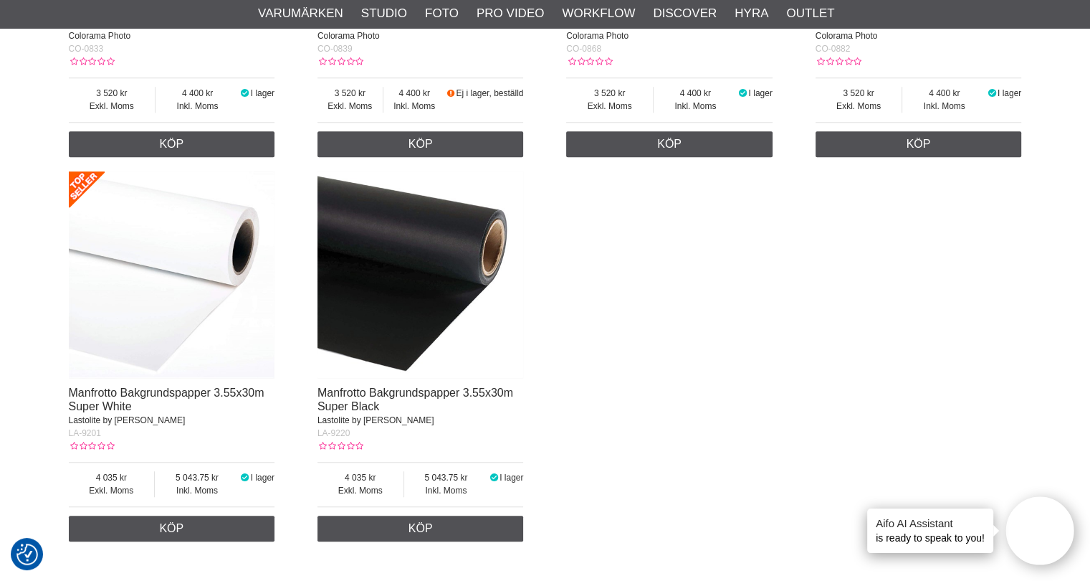
click at [184, 288] on img at bounding box center [172, 274] width 206 height 206
